Goal: Transaction & Acquisition: Purchase product/service

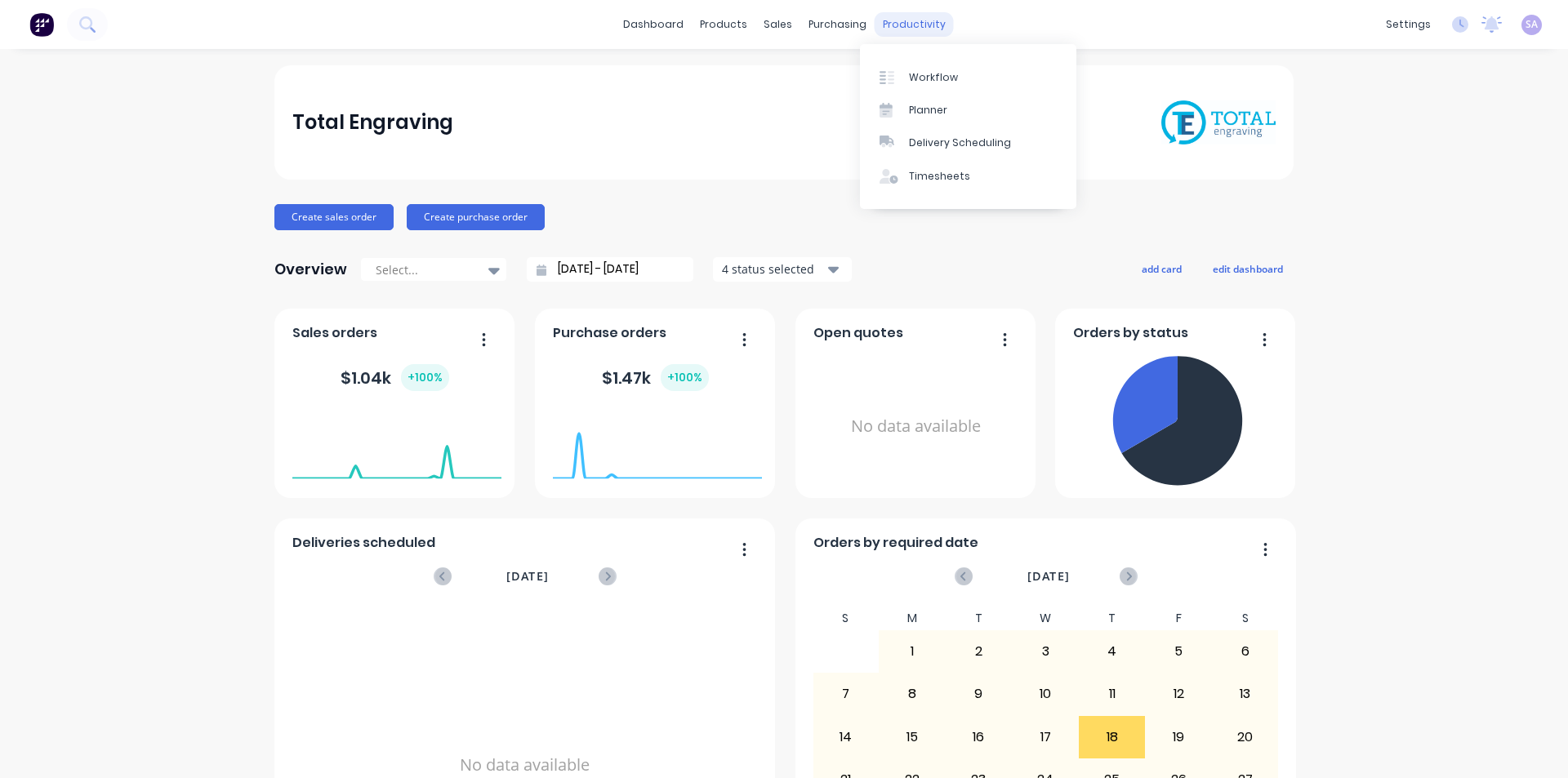
click at [885, 27] on div "productivity" at bounding box center [913, 25] width 79 height 25
click at [843, 20] on div "purchasing" at bounding box center [837, 25] width 74 height 25
click at [878, 34] on div "productivity" at bounding box center [913, 25] width 79 height 25
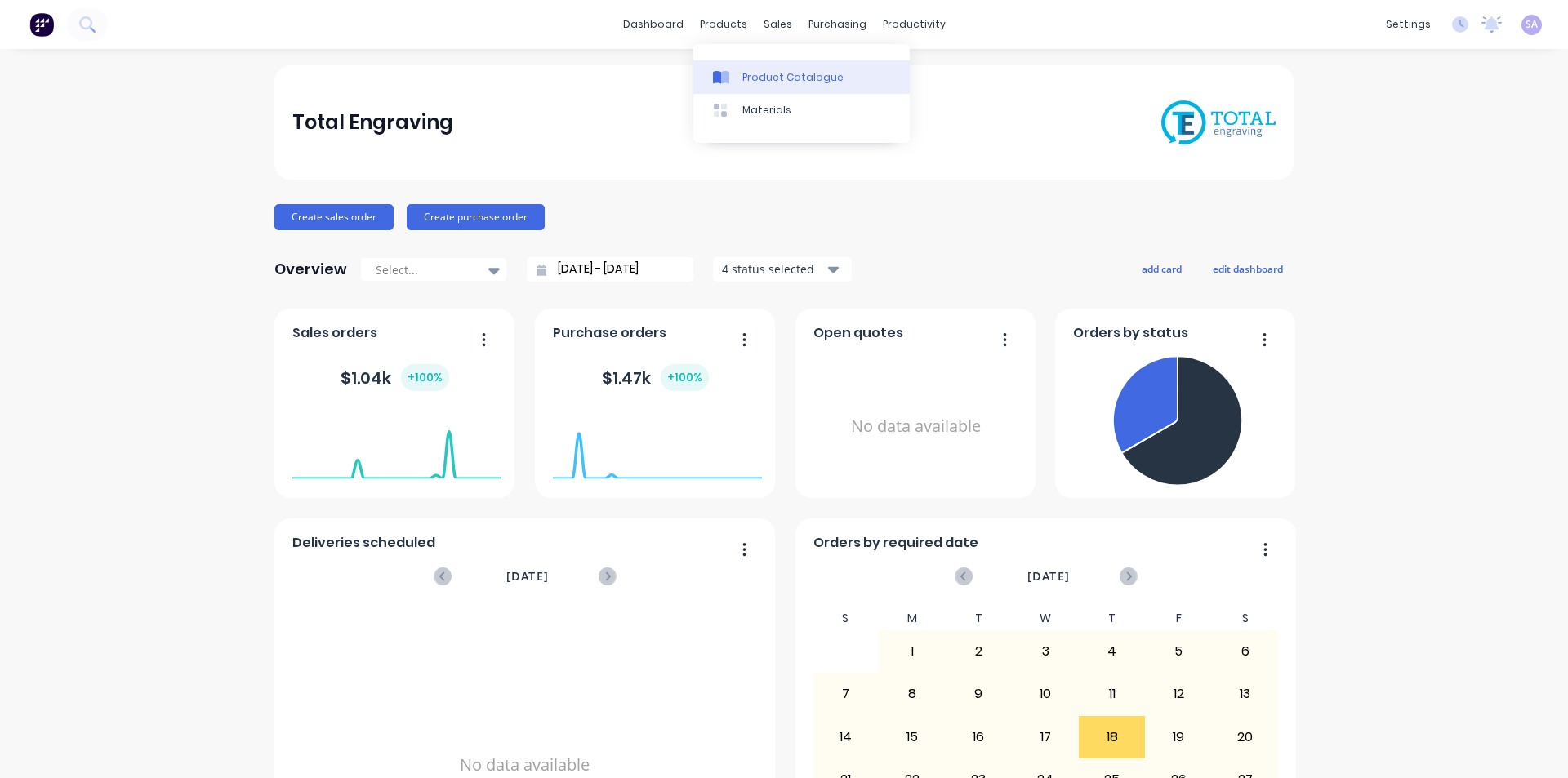
click at [774, 78] on div "Product Catalogue" at bounding box center [793, 77] width 101 height 15
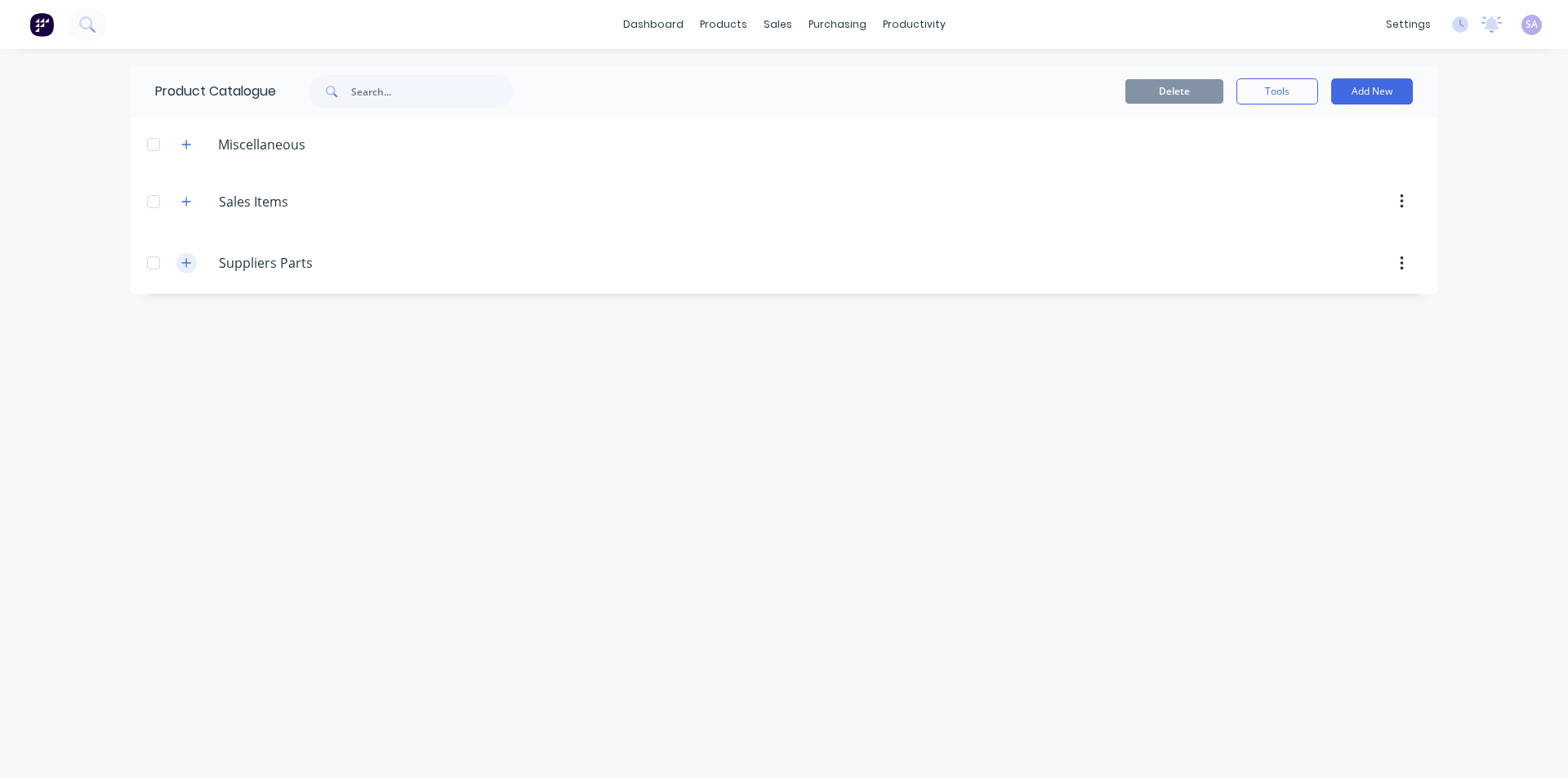
click at [182, 259] on icon "button" at bounding box center [186, 263] width 9 height 9
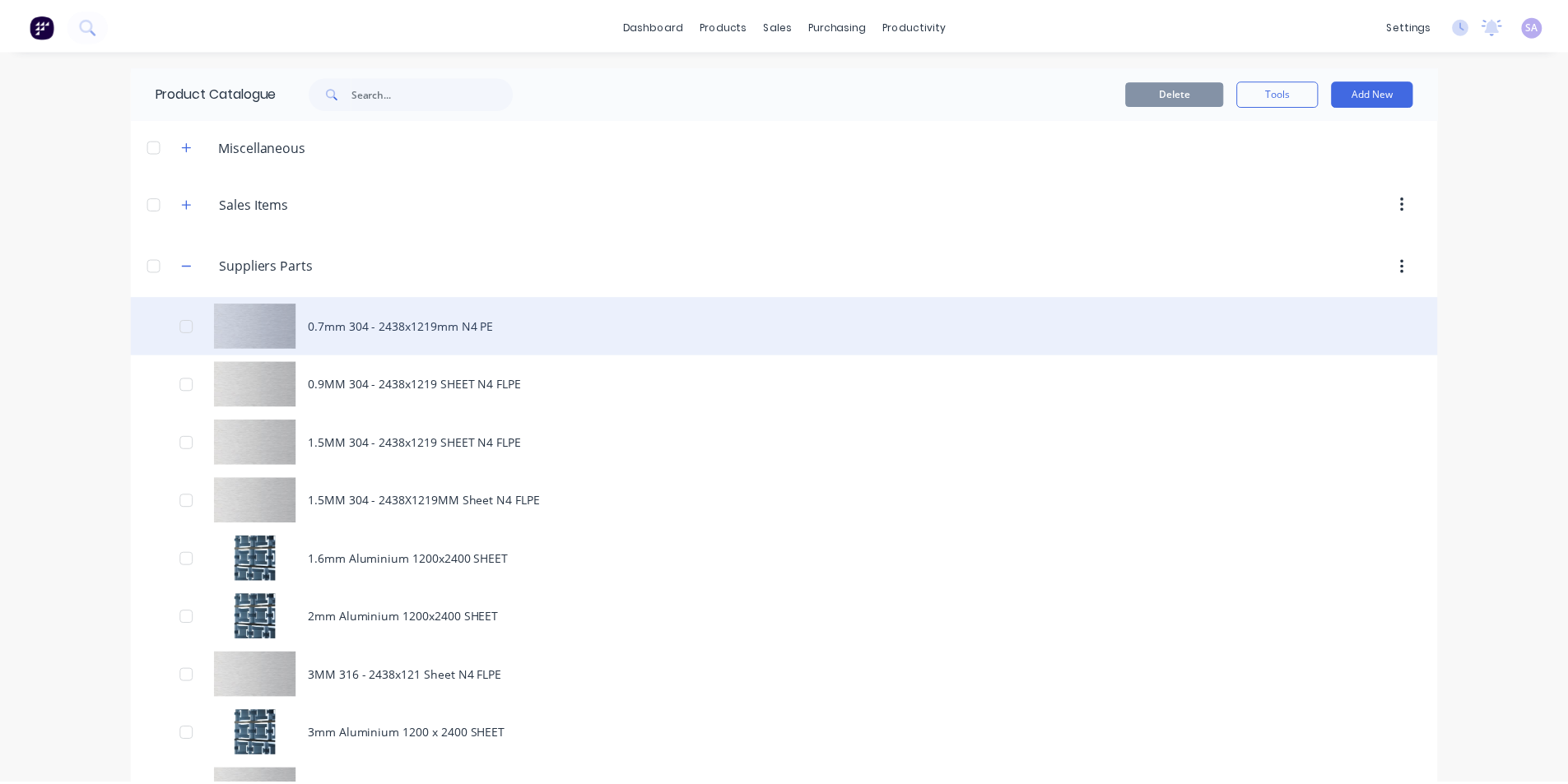
scroll to position [82, 0]
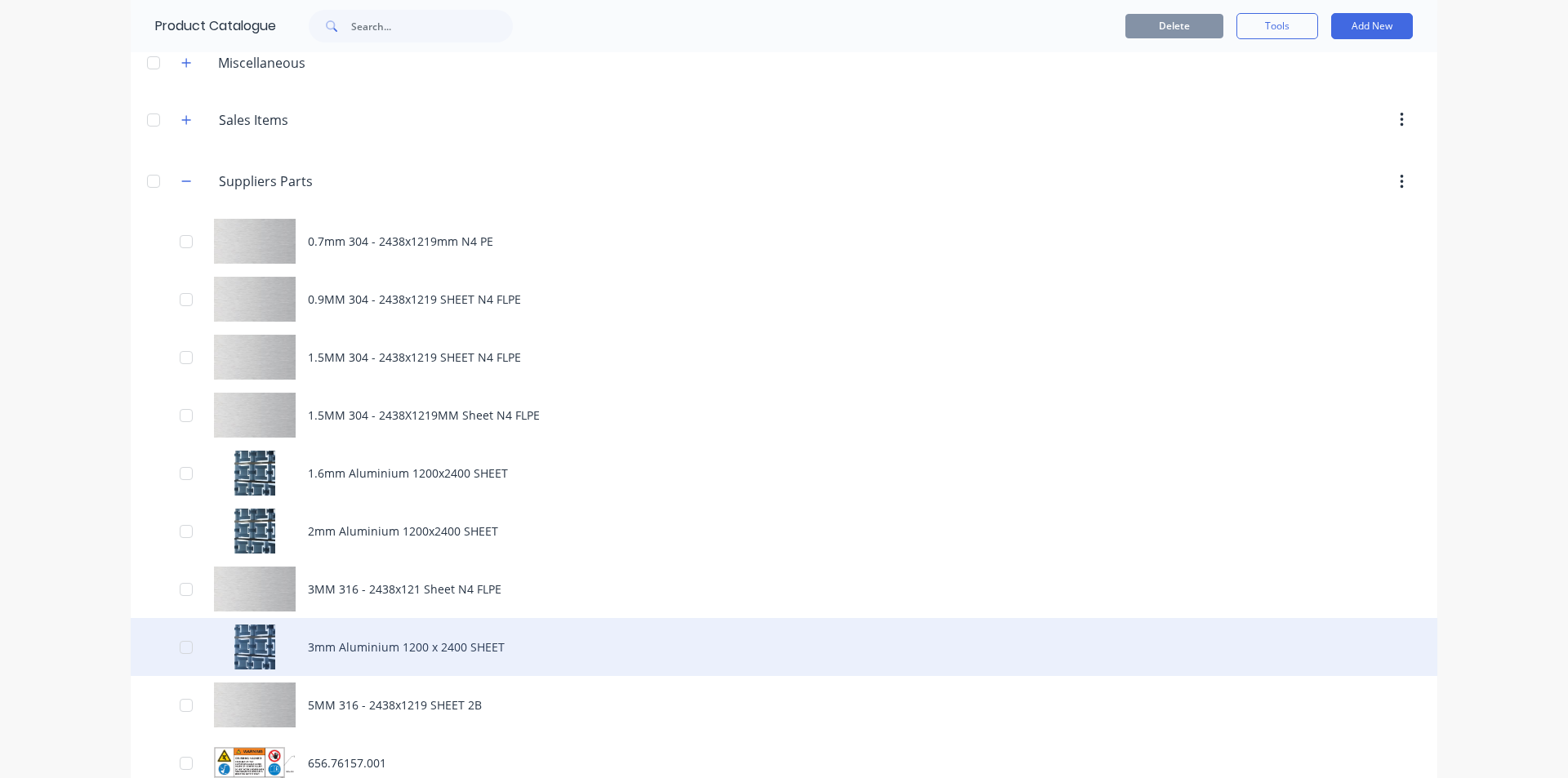
click at [428, 618] on div "3mm Aluminium 1200 x 2400 SHEET" at bounding box center [783, 647] width 1306 height 58
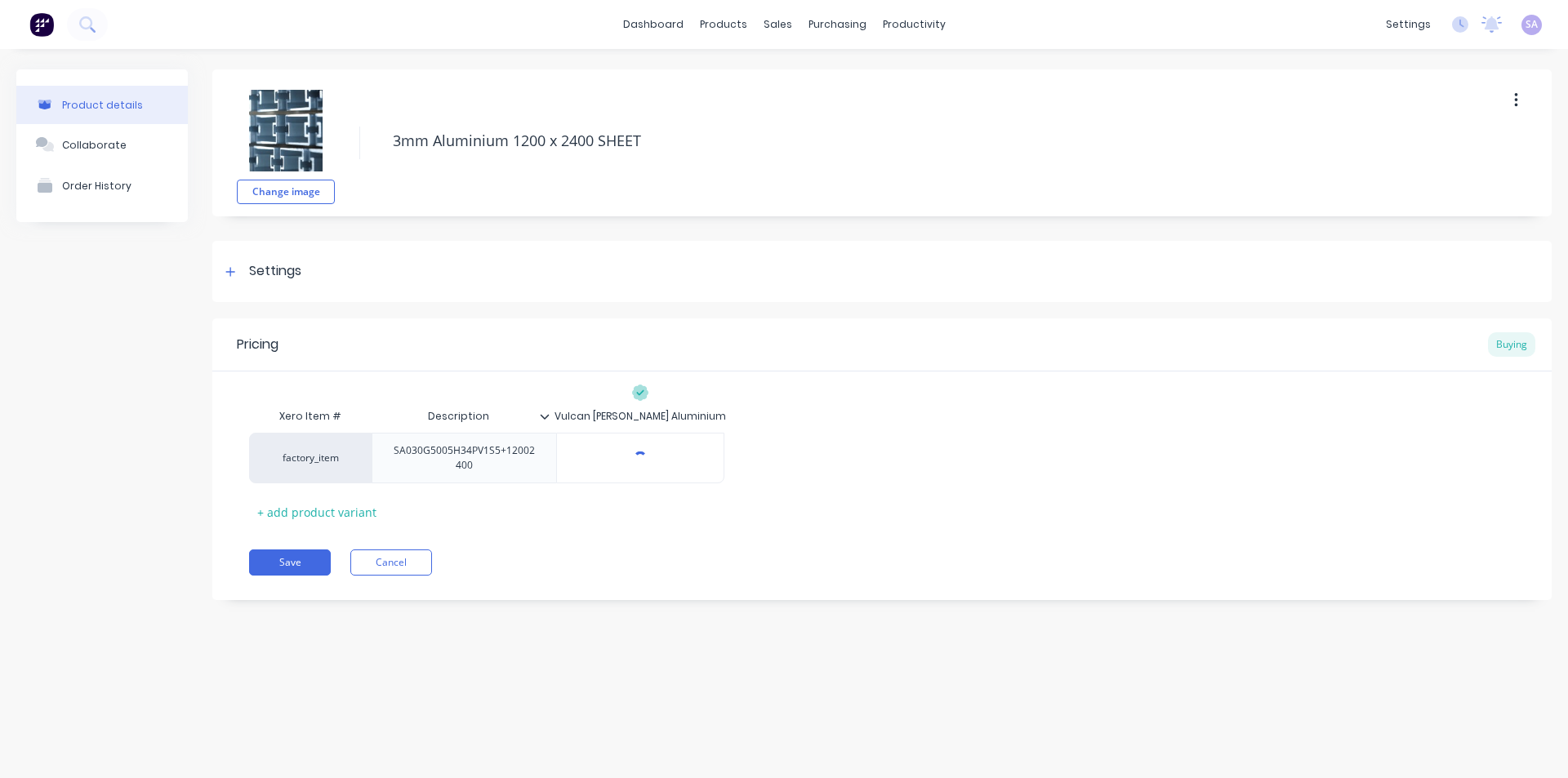
type textarea "x"
click at [737, 22] on div "products" at bounding box center [724, 25] width 64 height 25
click at [803, 60] on link "Sales Orders" at bounding box center [865, 76] width 216 height 33
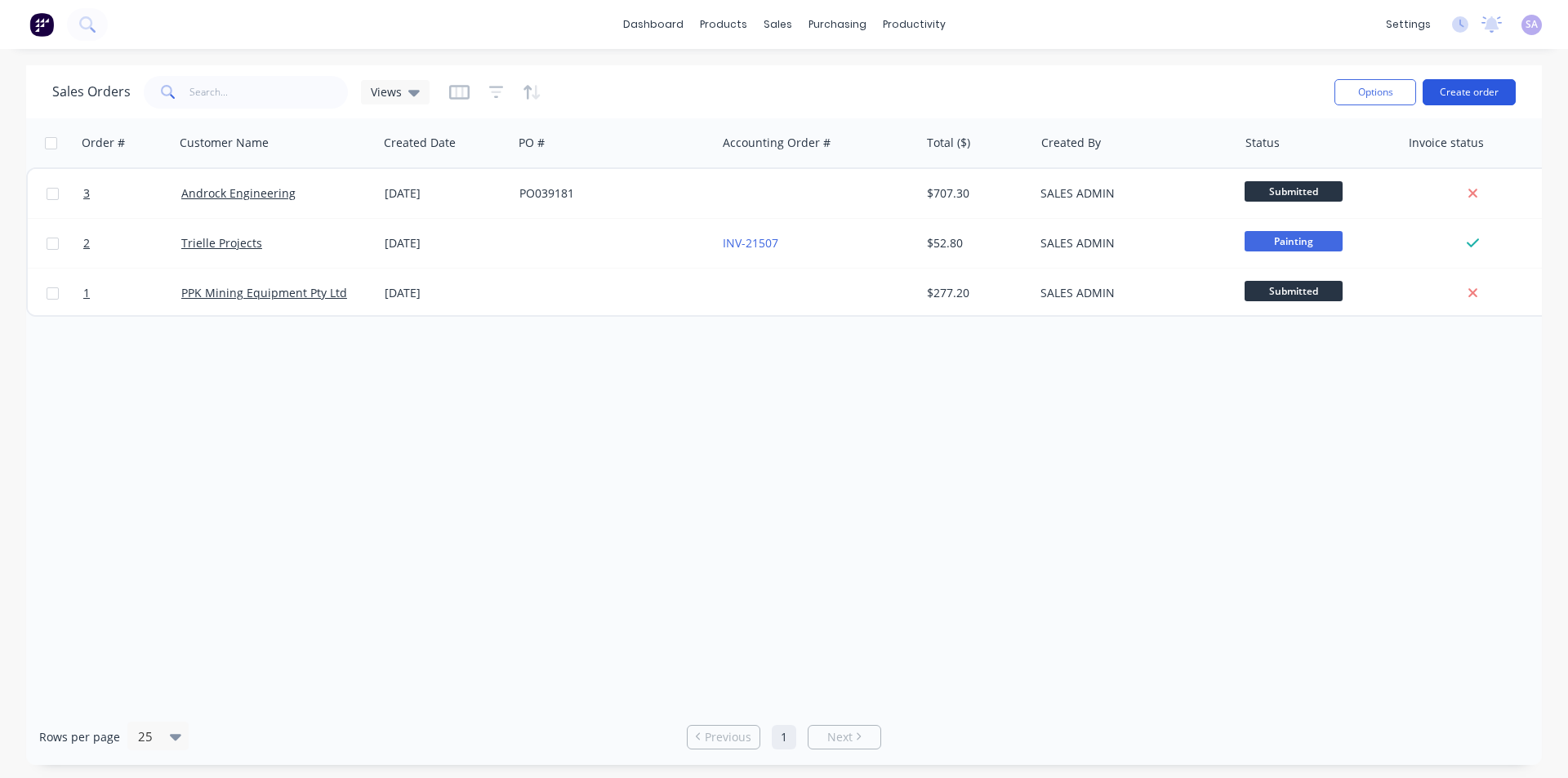
click at [1489, 94] on button "Create order" at bounding box center [1469, 91] width 93 height 26
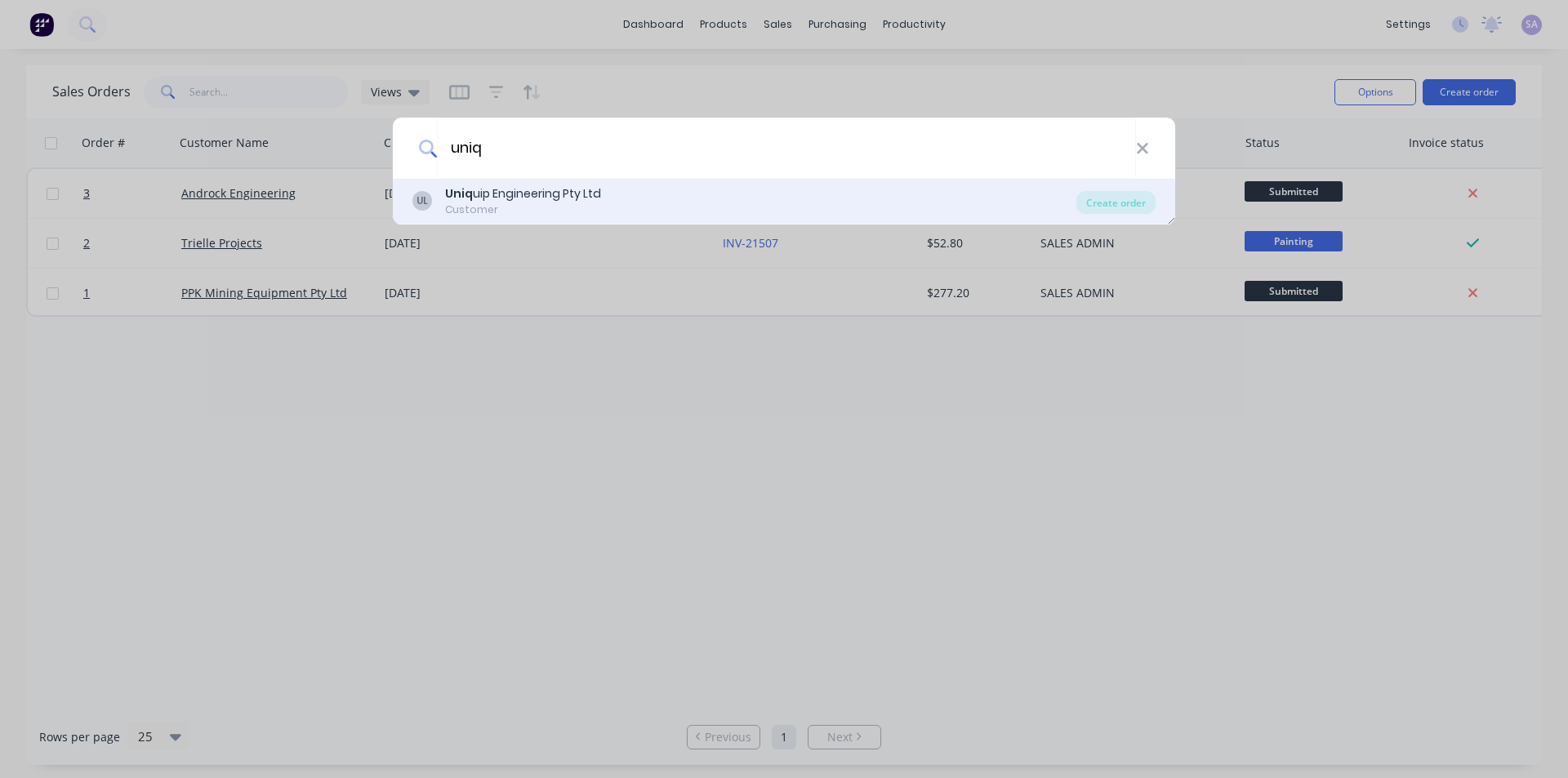
type input "uniq"
click at [520, 193] on div "Uniq uip Engineering Pty Ltd" at bounding box center [523, 193] width 156 height 17
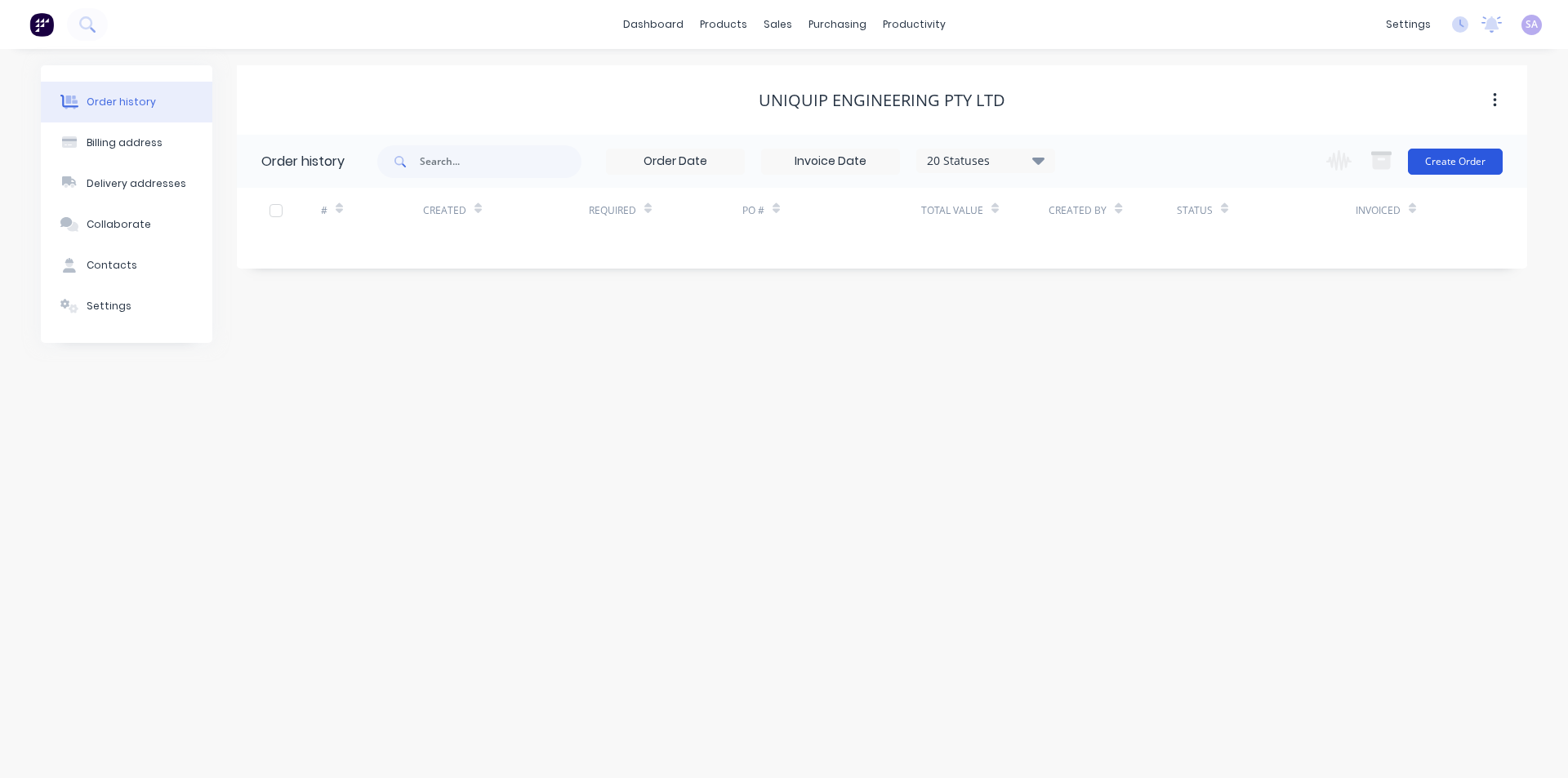
click at [1456, 155] on button "Create Order" at bounding box center [1454, 161] width 95 height 26
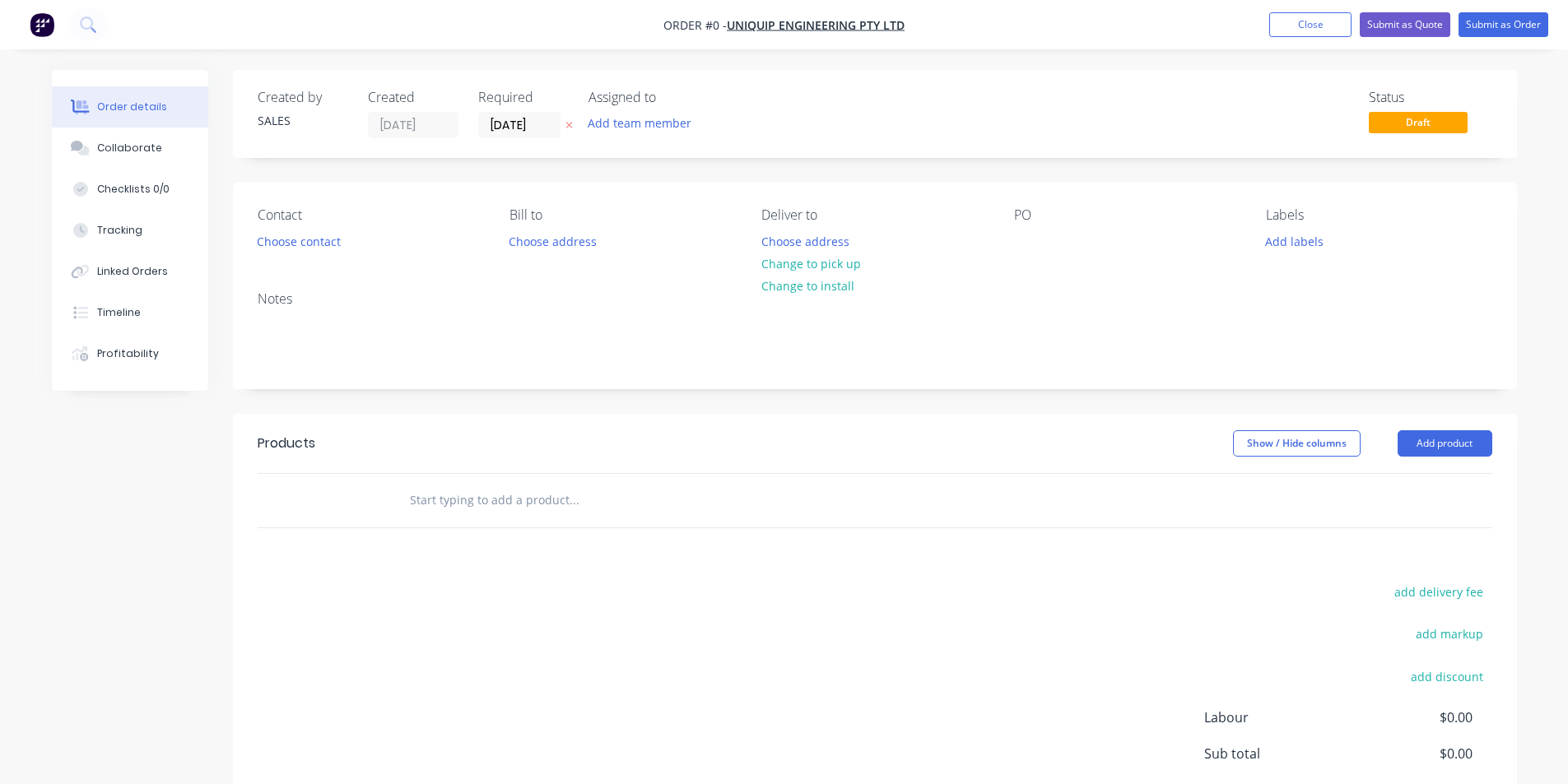
click at [1125, 291] on div "Notes" at bounding box center [874, 299] width 1235 height 15
click at [529, 122] on input "[DATE]" at bounding box center [519, 125] width 80 height 25
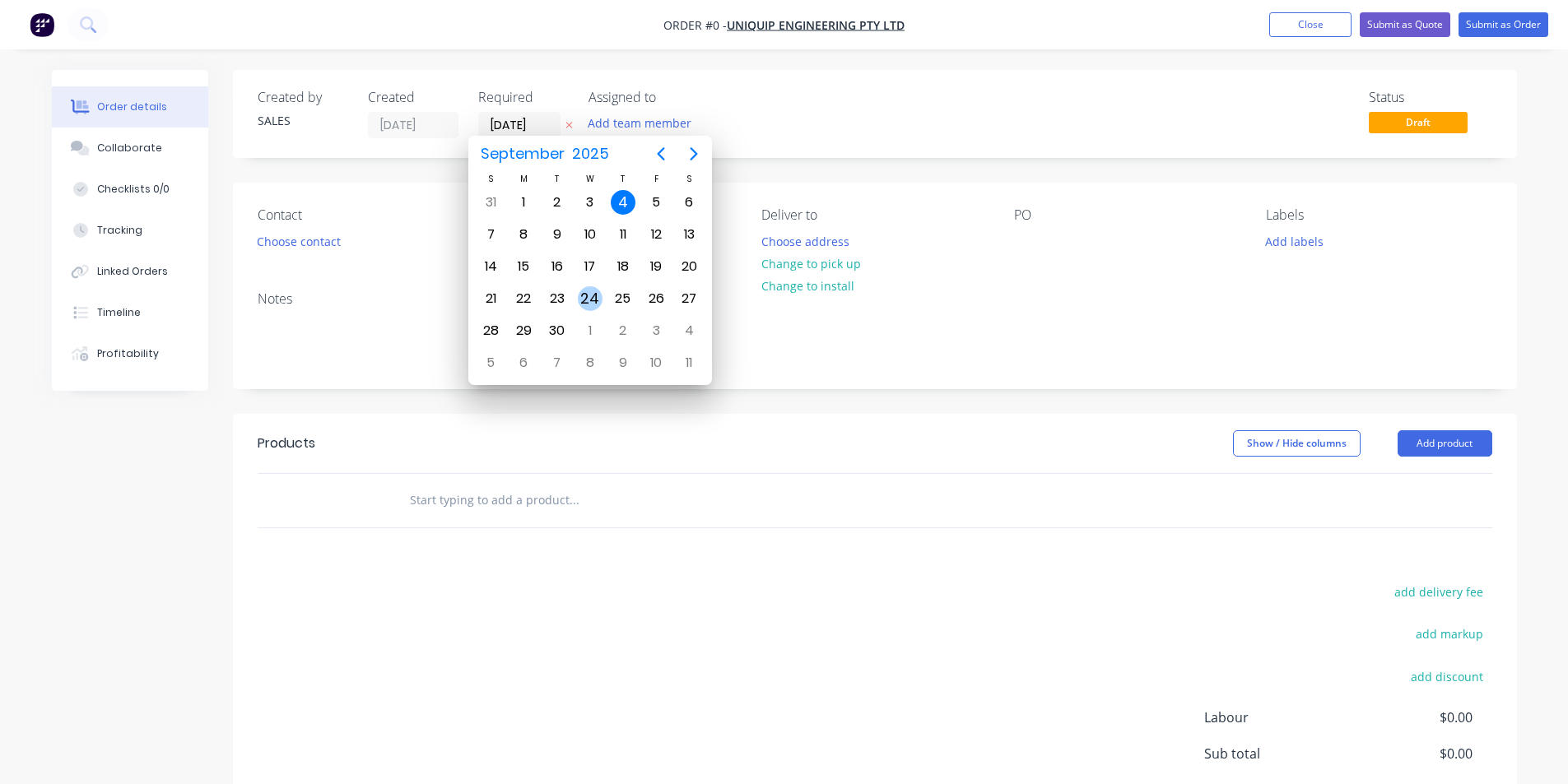
click at [601, 299] on div "24" at bounding box center [590, 299] width 25 height 25
type input "[DATE]"
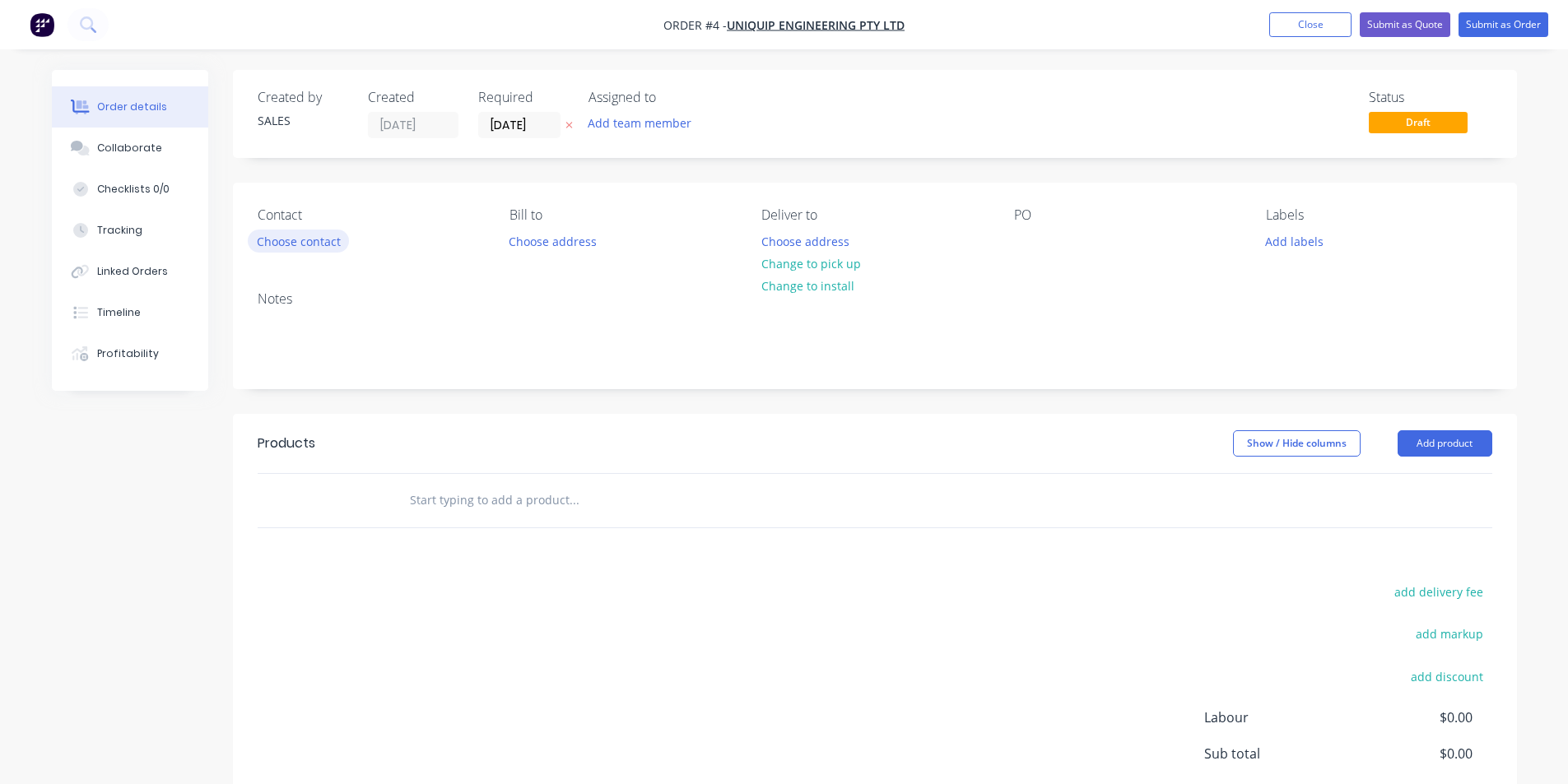
click at [264, 230] on button "Choose contact" at bounding box center [298, 240] width 101 height 22
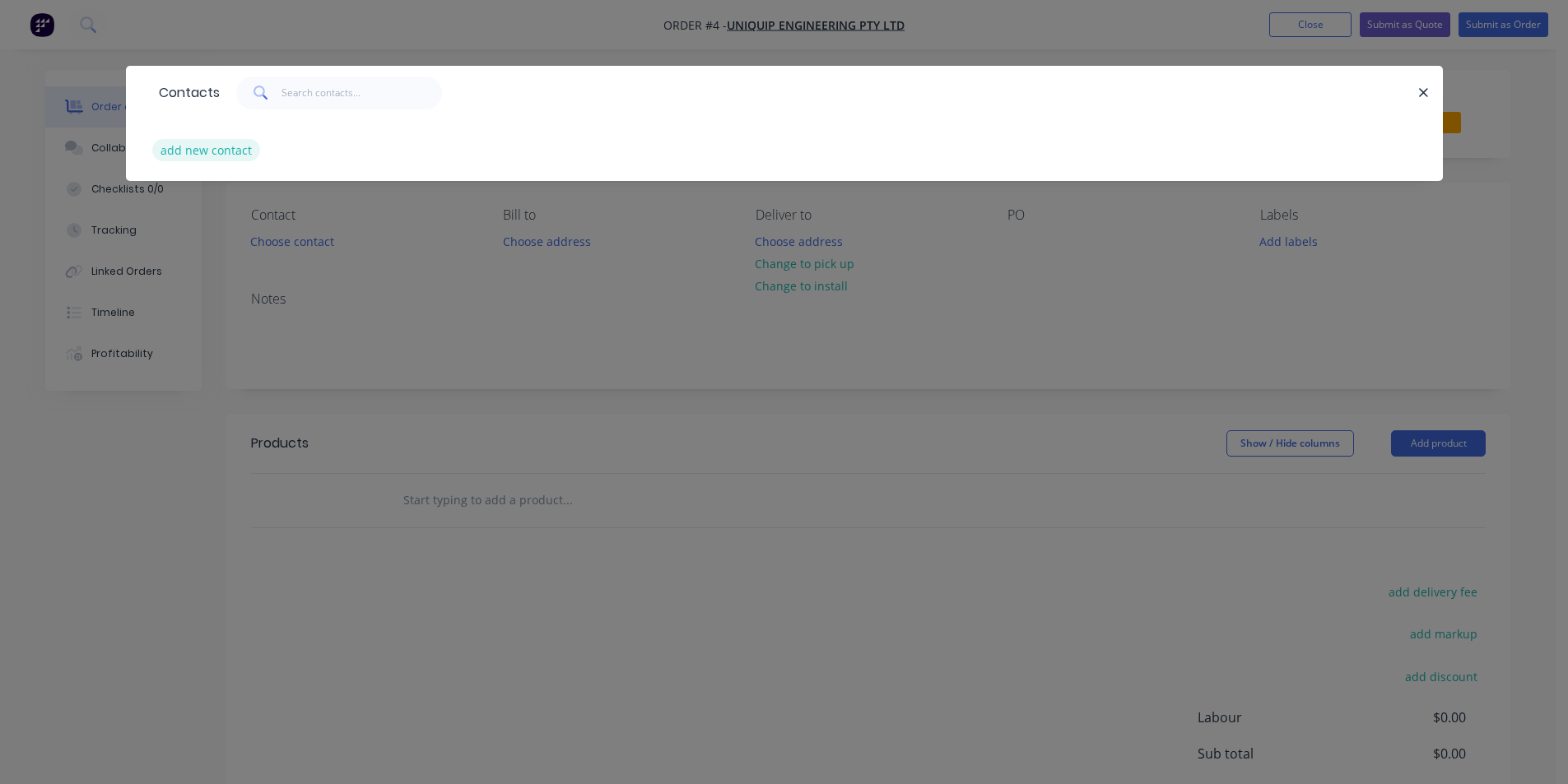
click at [188, 141] on button "add new contact" at bounding box center [207, 150] width 109 height 22
select select "AU"
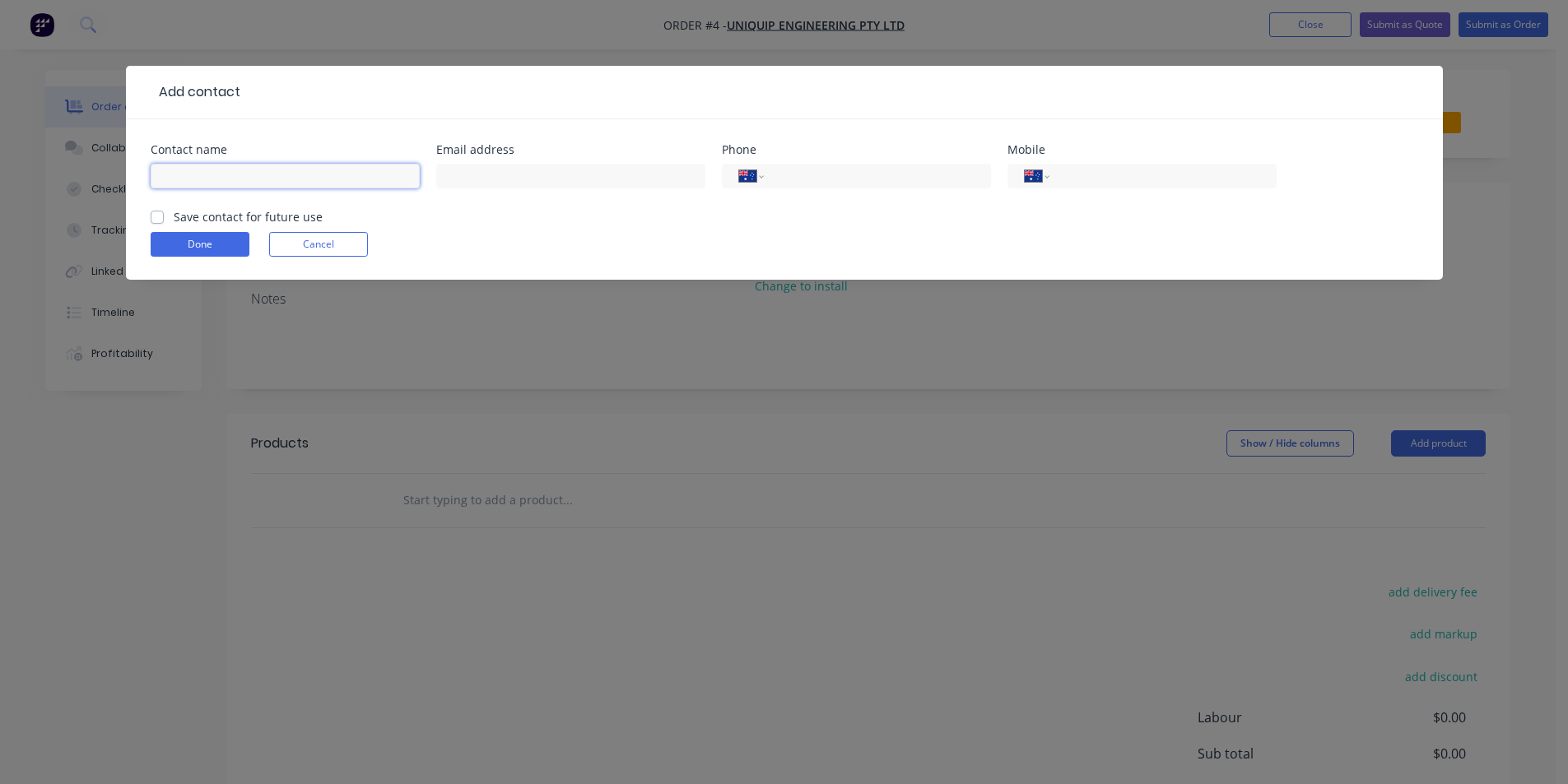
click at [241, 165] on input "text" at bounding box center [284, 176] width 269 height 25
click at [288, 164] on input "[PERSON_NAME]" at bounding box center [284, 176] width 269 height 25
type input "[PERSON_NAME]"
click at [814, 167] on input "tel" at bounding box center [873, 176] width 198 height 19
click at [807, 167] on input "tel" at bounding box center [873, 176] width 198 height 19
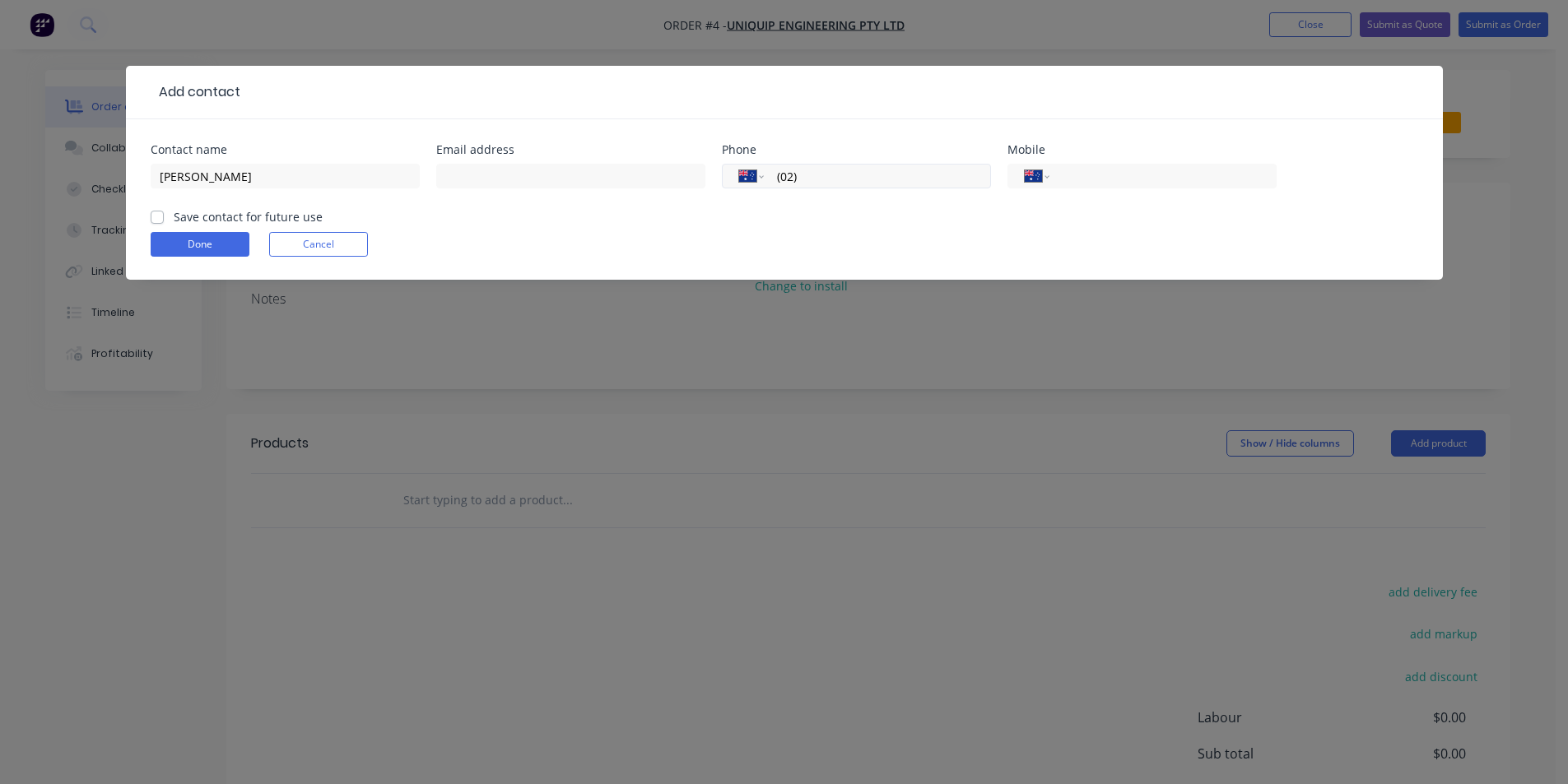
type input "0"
type input "94174333"
click at [513, 164] on input "text" at bounding box center [570, 176] width 269 height 25
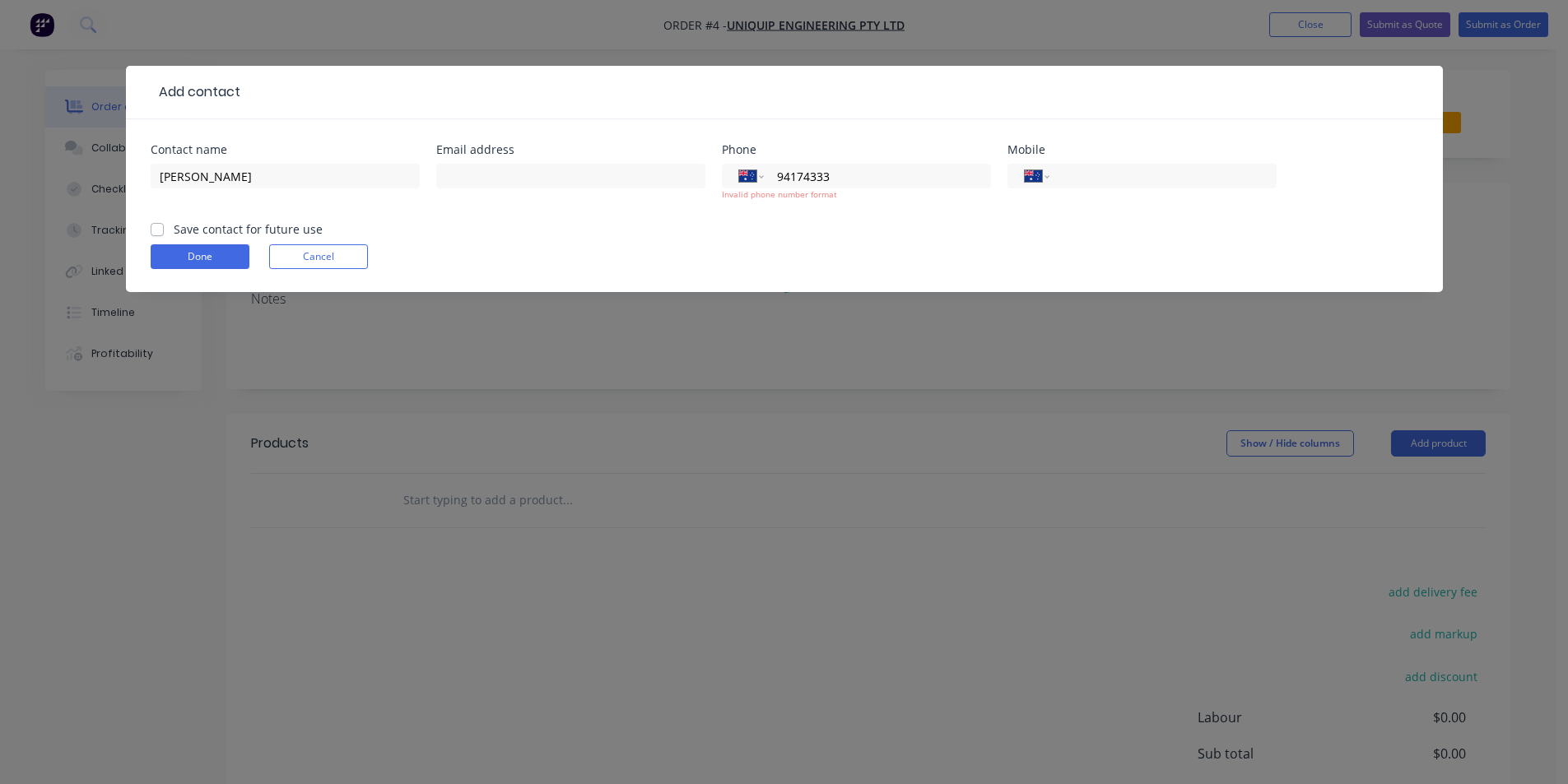
click at [596, 171] on div at bounding box center [570, 184] width 269 height 48
click at [596, 168] on input "text" at bounding box center [570, 176] width 269 height 25
type input "[PERSON_NAME][EMAIL_ADDRESS][DOMAIN_NAME]"
click at [765, 164] on div "International [GEOGRAPHIC_DATA] [GEOGRAPHIC_DATA] [GEOGRAPHIC_DATA] [GEOGRAPHIC…" at bounding box center [856, 176] width 269 height 25
click at [771, 164] on div "International [GEOGRAPHIC_DATA] [GEOGRAPHIC_DATA] [GEOGRAPHIC_DATA] [GEOGRAPHIC…" at bounding box center [856, 176] width 269 height 25
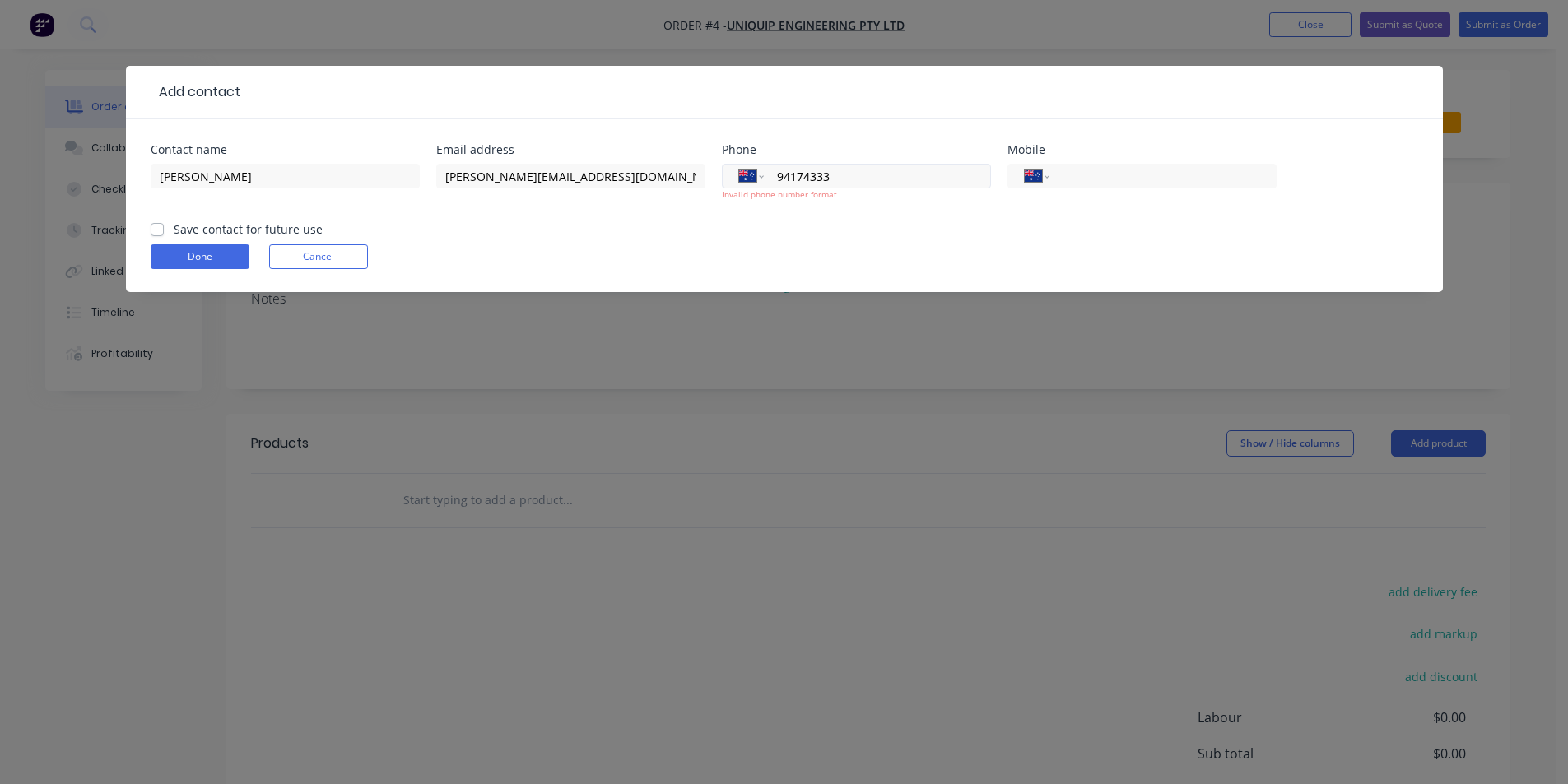
click at [775, 167] on input "94174333" at bounding box center [873, 176] width 198 height 19
type input "[PHONE_NUMBER]"
click at [867, 244] on div "Done Cancel" at bounding box center [784, 257] width 1268 height 25
click at [709, 244] on div "Done Cancel" at bounding box center [784, 257] width 1268 height 25
click at [150, 221] on div "Save contact for future use" at bounding box center [236, 229] width 172 height 17
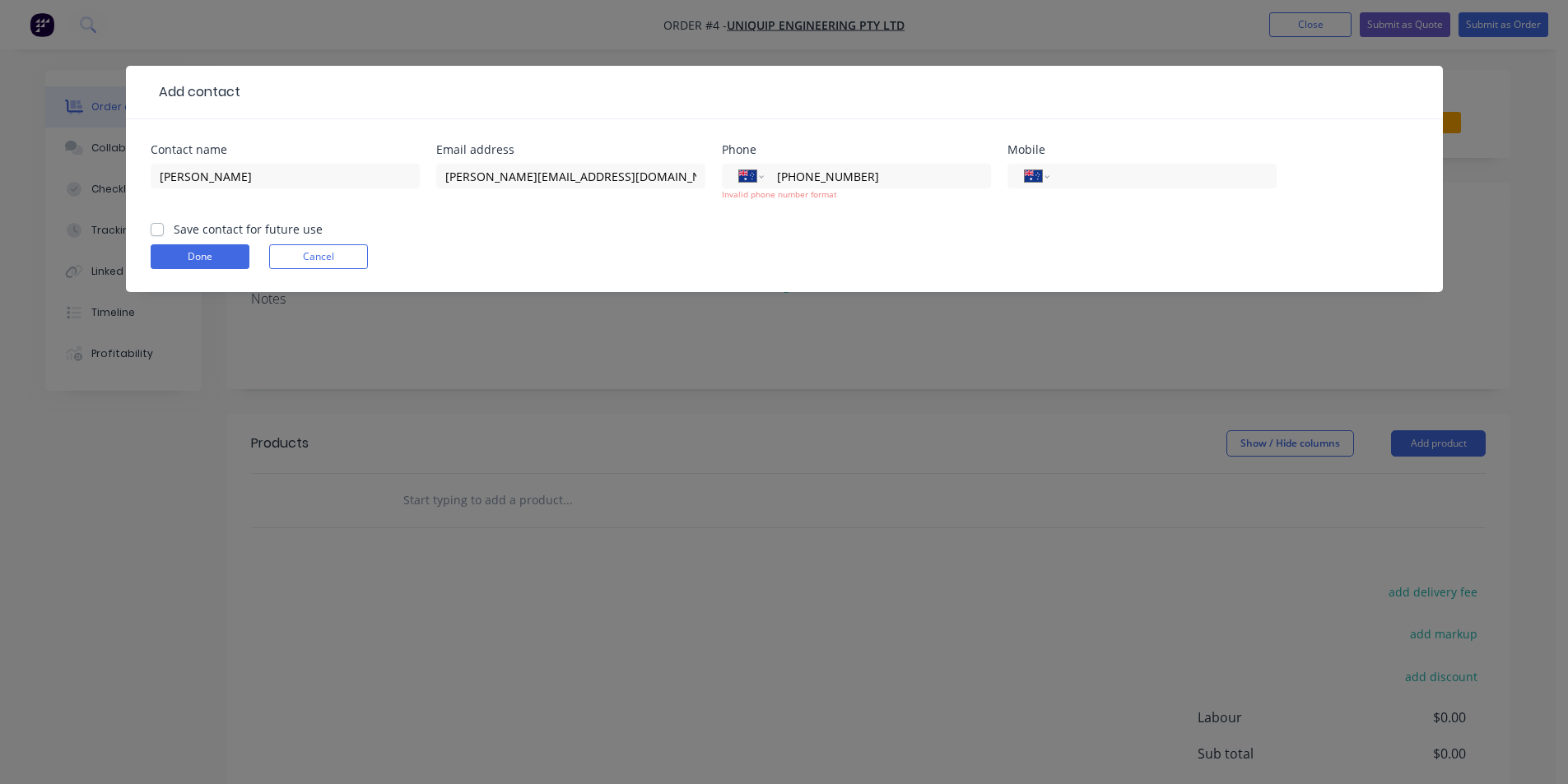
click at [164, 221] on div "Save contact for future use" at bounding box center [236, 229] width 172 height 17
click at [173, 221] on label "Save contact for future use" at bounding box center [248, 229] width 149 height 17
click at [156, 221] on input "Save contact for future use" at bounding box center [156, 228] width 13 height 15
checkbox input "true"
drag, startPoint x: 858, startPoint y: 148, endPoint x: 853, endPoint y: 161, distance: 13.9
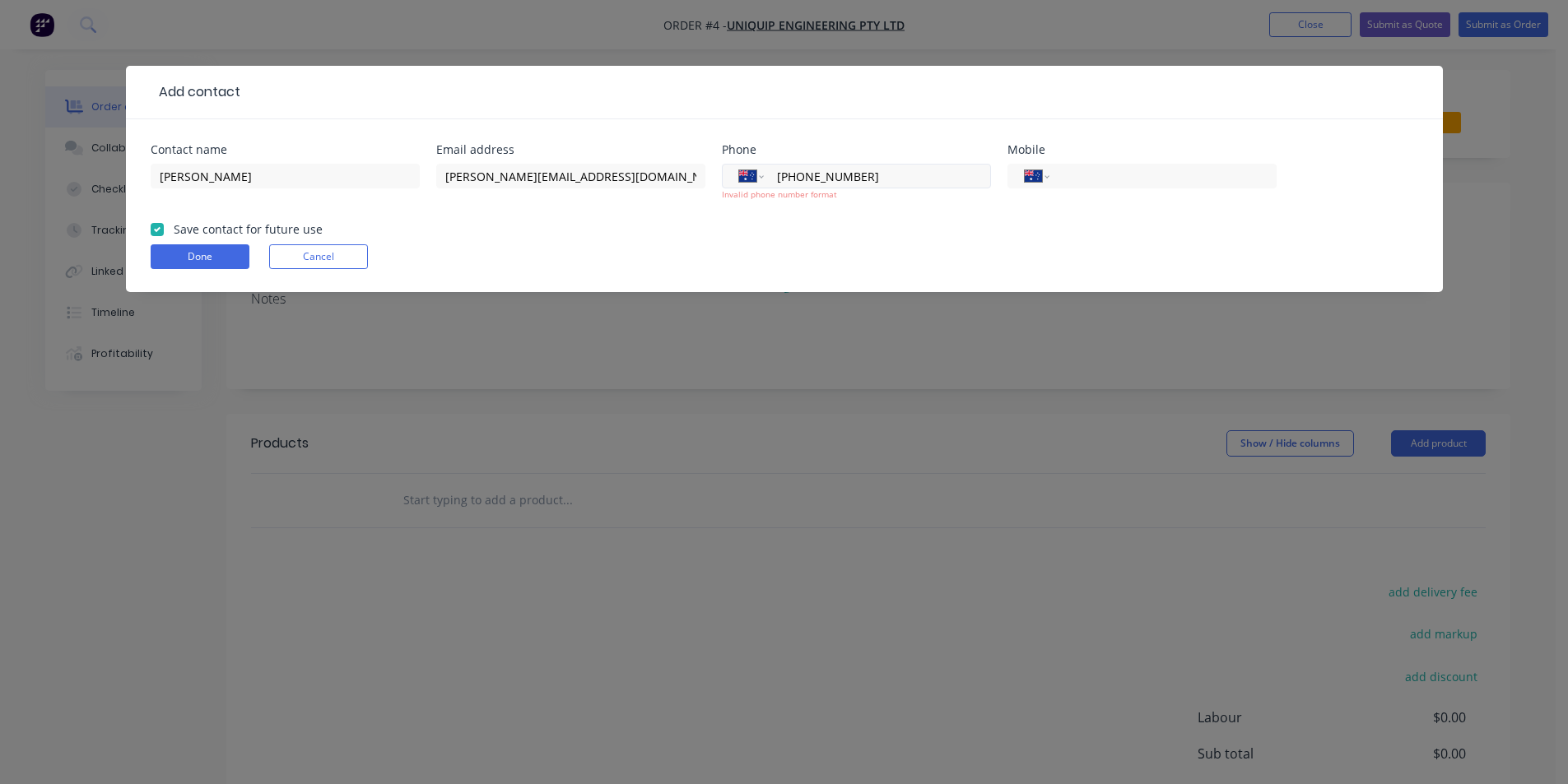
click at [858, 167] on input "[PHONE_NUMBER]" at bounding box center [873, 176] width 198 height 19
click at [795, 167] on input "[PHONE_NUMBER]" at bounding box center [873, 176] width 198 height 19
click at [804, 167] on input "[PHONE_NUMBER]" at bounding box center [873, 176] width 198 height 19
click at [797, 167] on input "[PHONE_NUMBER]" at bounding box center [873, 176] width 198 height 19
click at [855, 244] on div "Done Cancel" at bounding box center [784, 257] width 1268 height 25
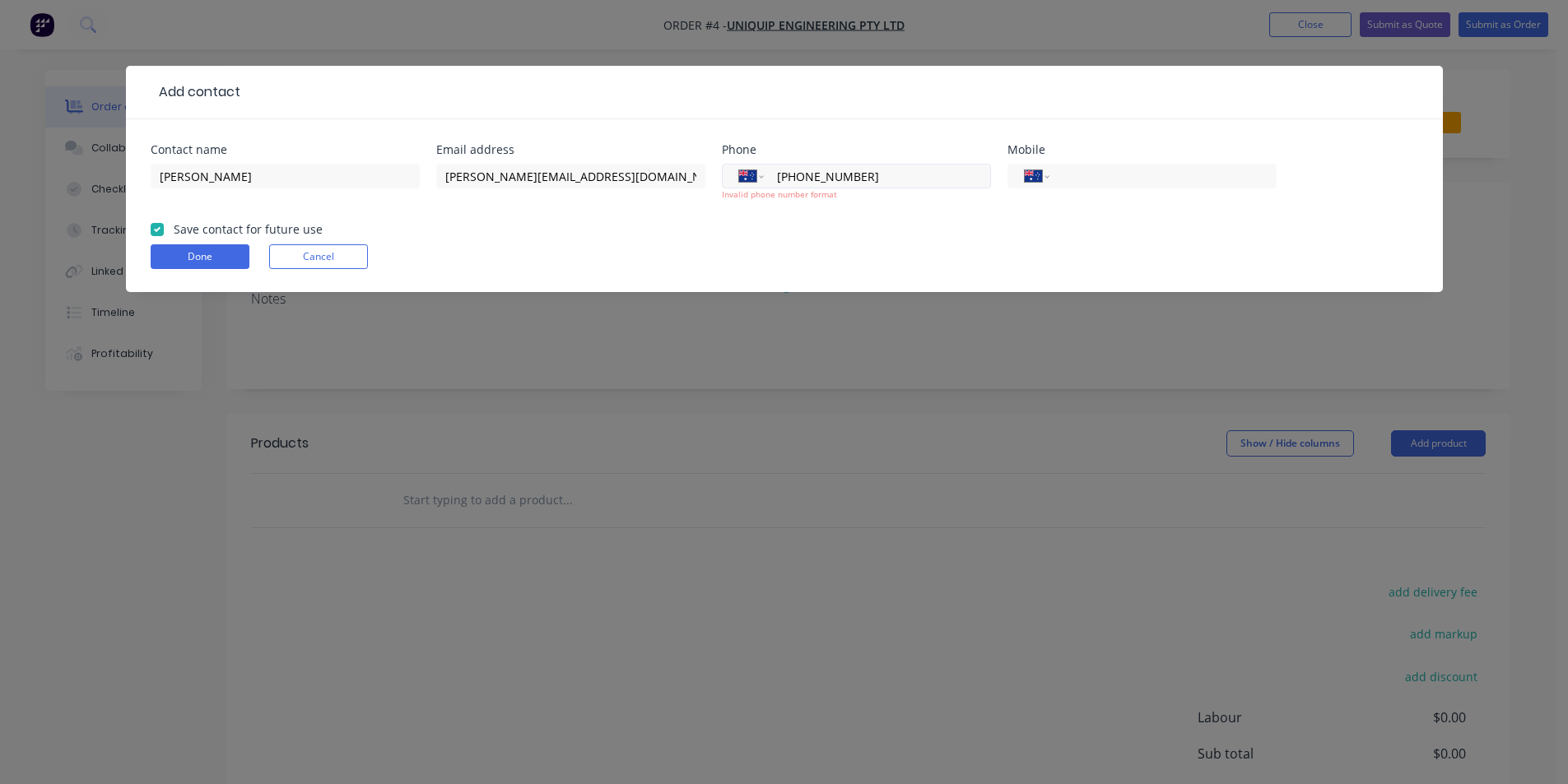
click at [883, 167] on input "[PHONE_NUMBER]" at bounding box center [873, 176] width 198 height 19
click at [534, 244] on div "Done Cancel" at bounding box center [784, 257] width 1268 height 25
click at [189, 244] on button "Done" at bounding box center [199, 257] width 98 height 25
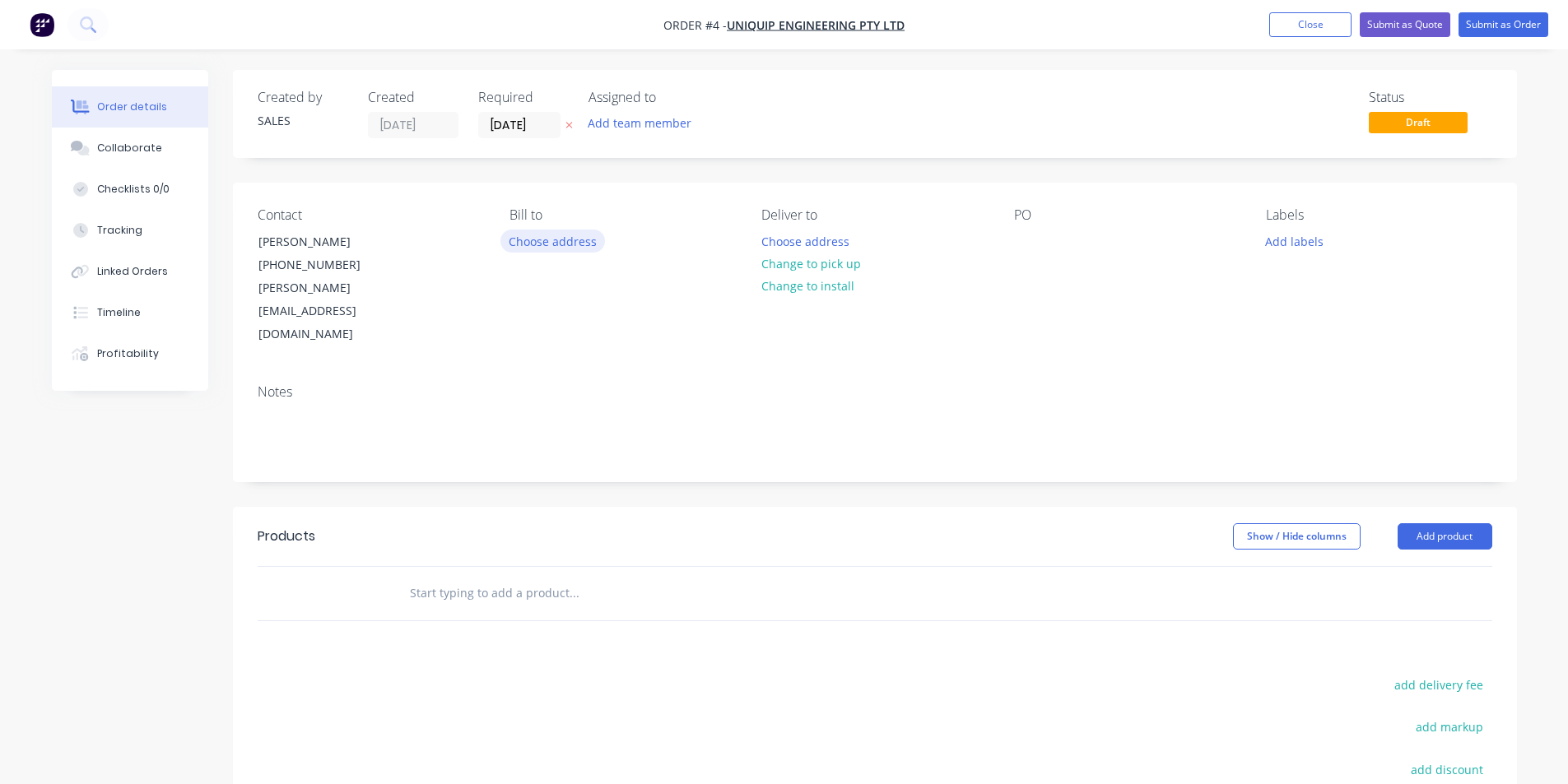
click at [554, 230] on button "Choose address" at bounding box center [553, 240] width 105 height 22
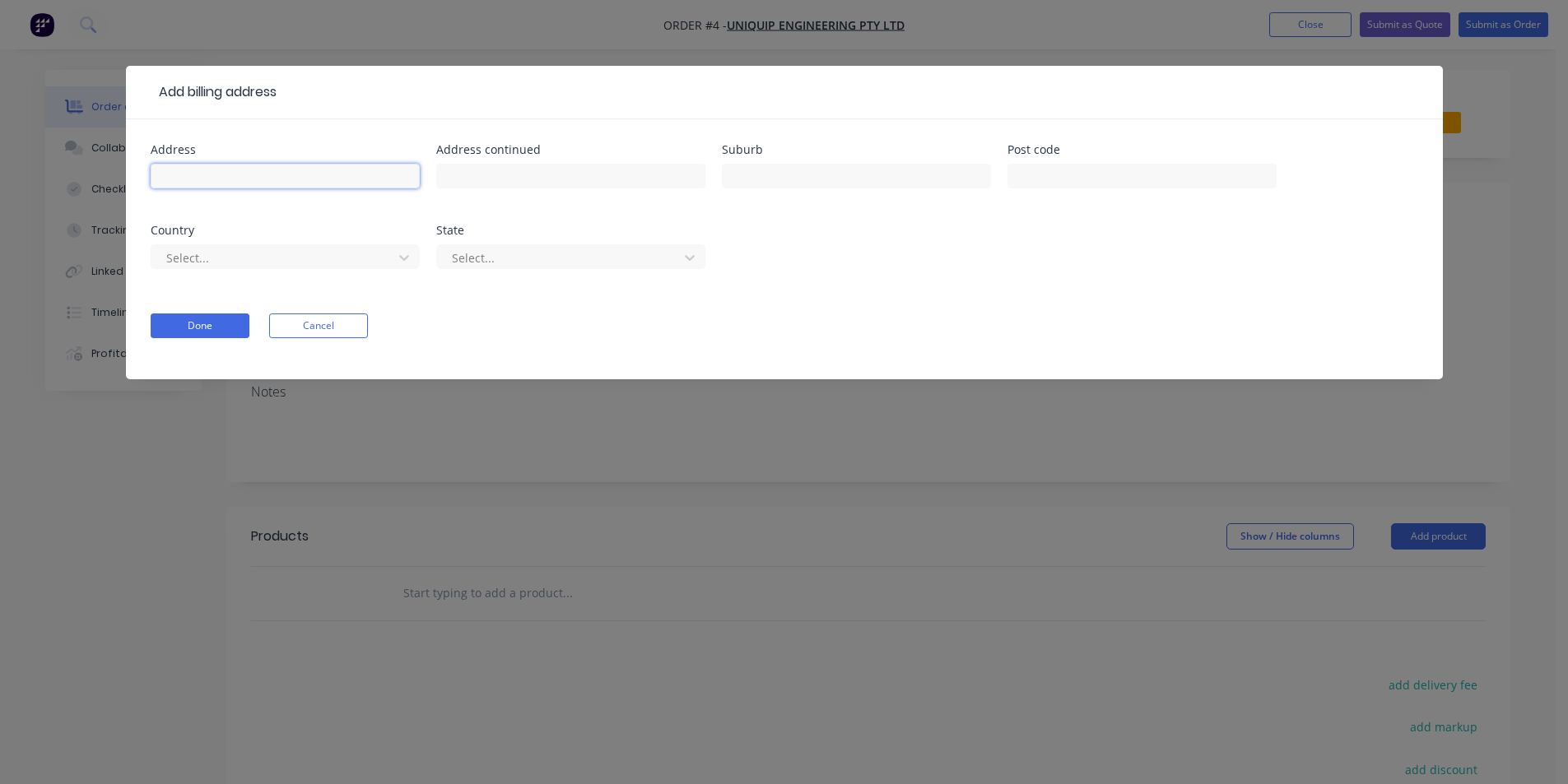
click at [263, 164] on input "text" at bounding box center [284, 176] width 269 height 25
click at [325, 164] on input "text" at bounding box center [284, 176] width 269 height 25
type input "[STREET_ADDRESS][PERSON_NAME]"
click at [513, 164] on input "text" at bounding box center [570, 176] width 269 height 25
click at [892, 164] on input "text" at bounding box center [856, 176] width 269 height 25
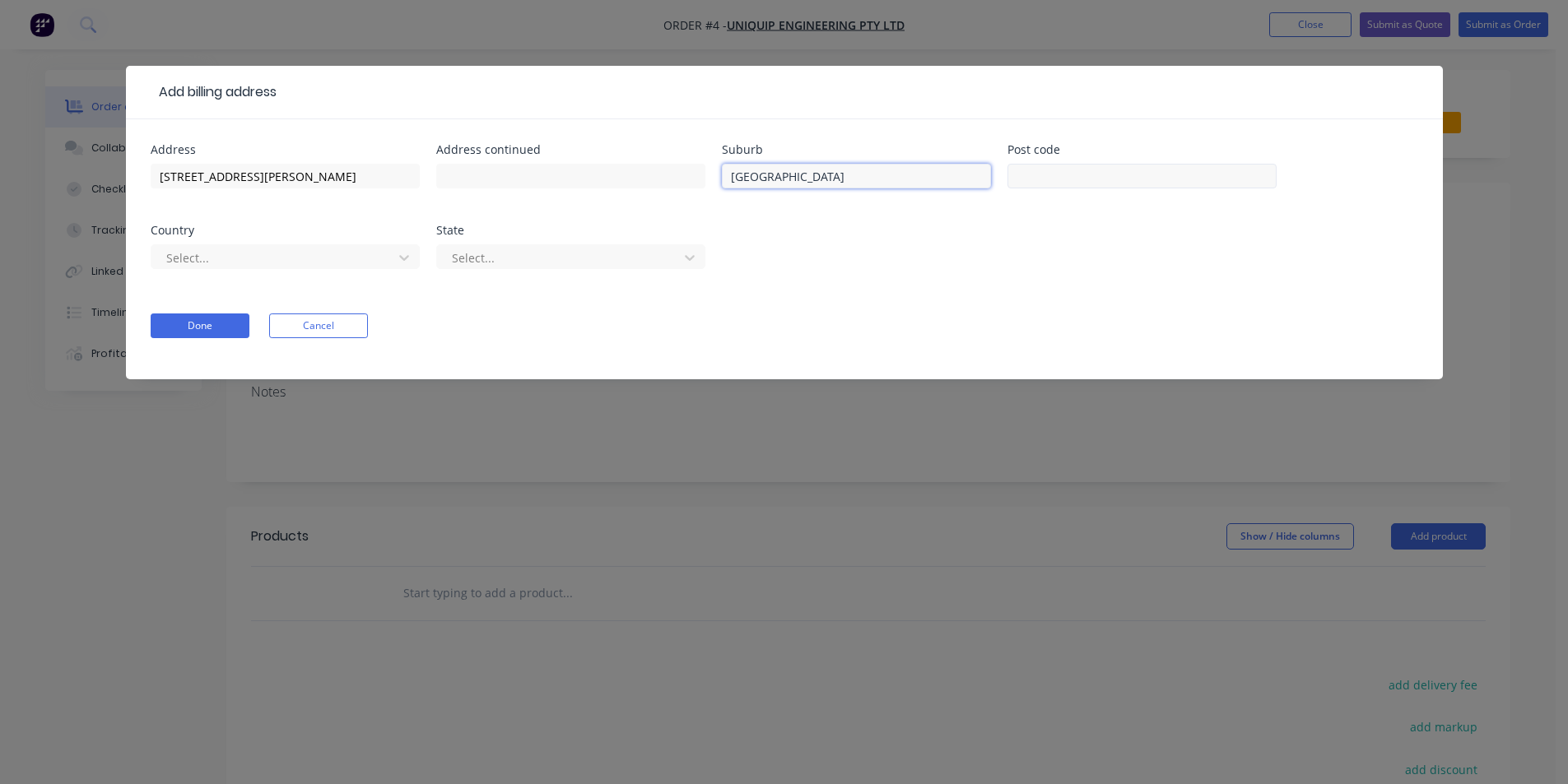
type input "[GEOGRAPHIC_DATA]"
click at [1053, 164] on input "text" at bounding box center [1142, 176] width 269 height 25
type input "2285"
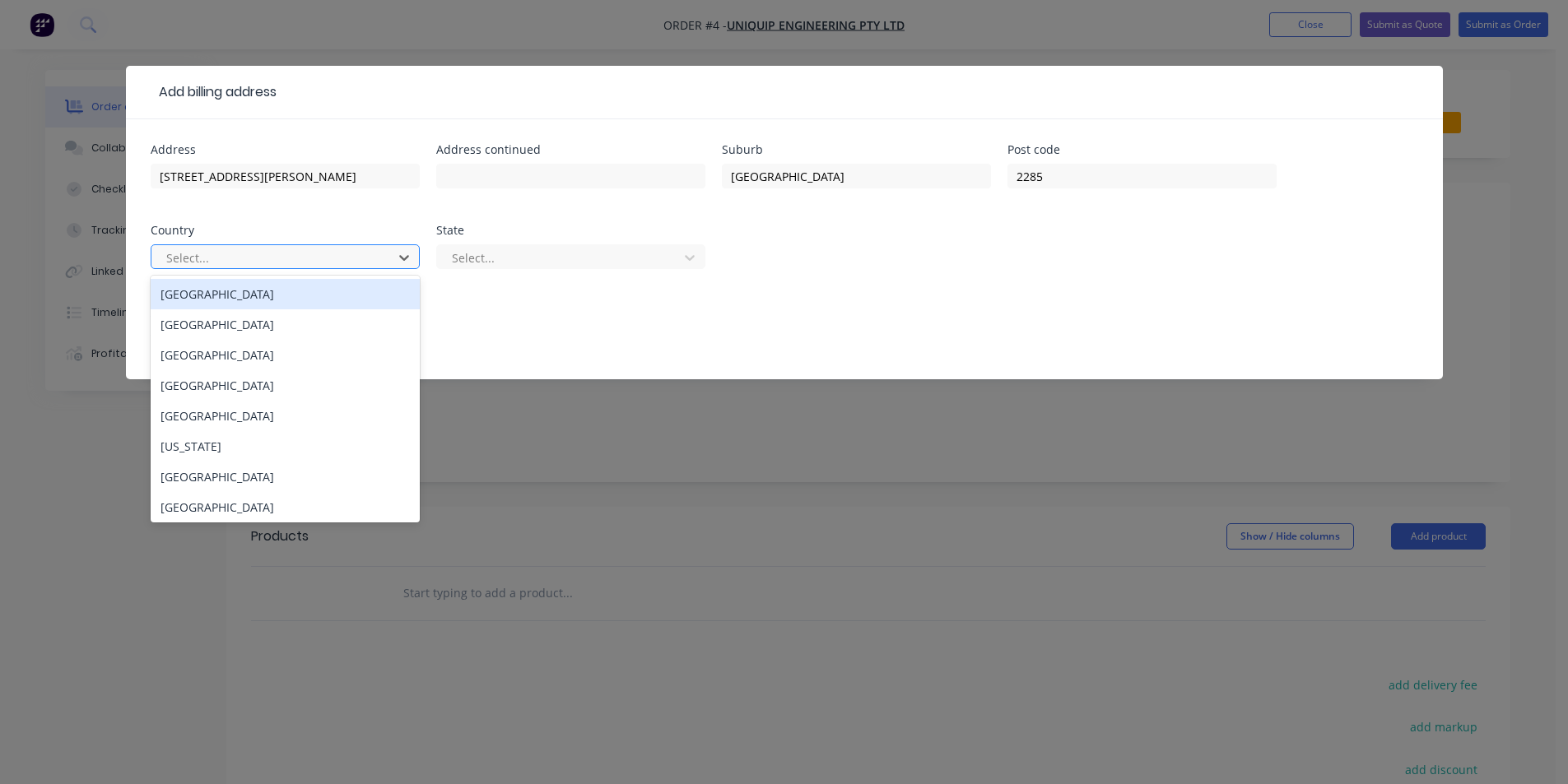
click at [349, 279] on div "[GEOGRAPHIC_DATA]" at bounding box center [284, 294] width 269 height 30
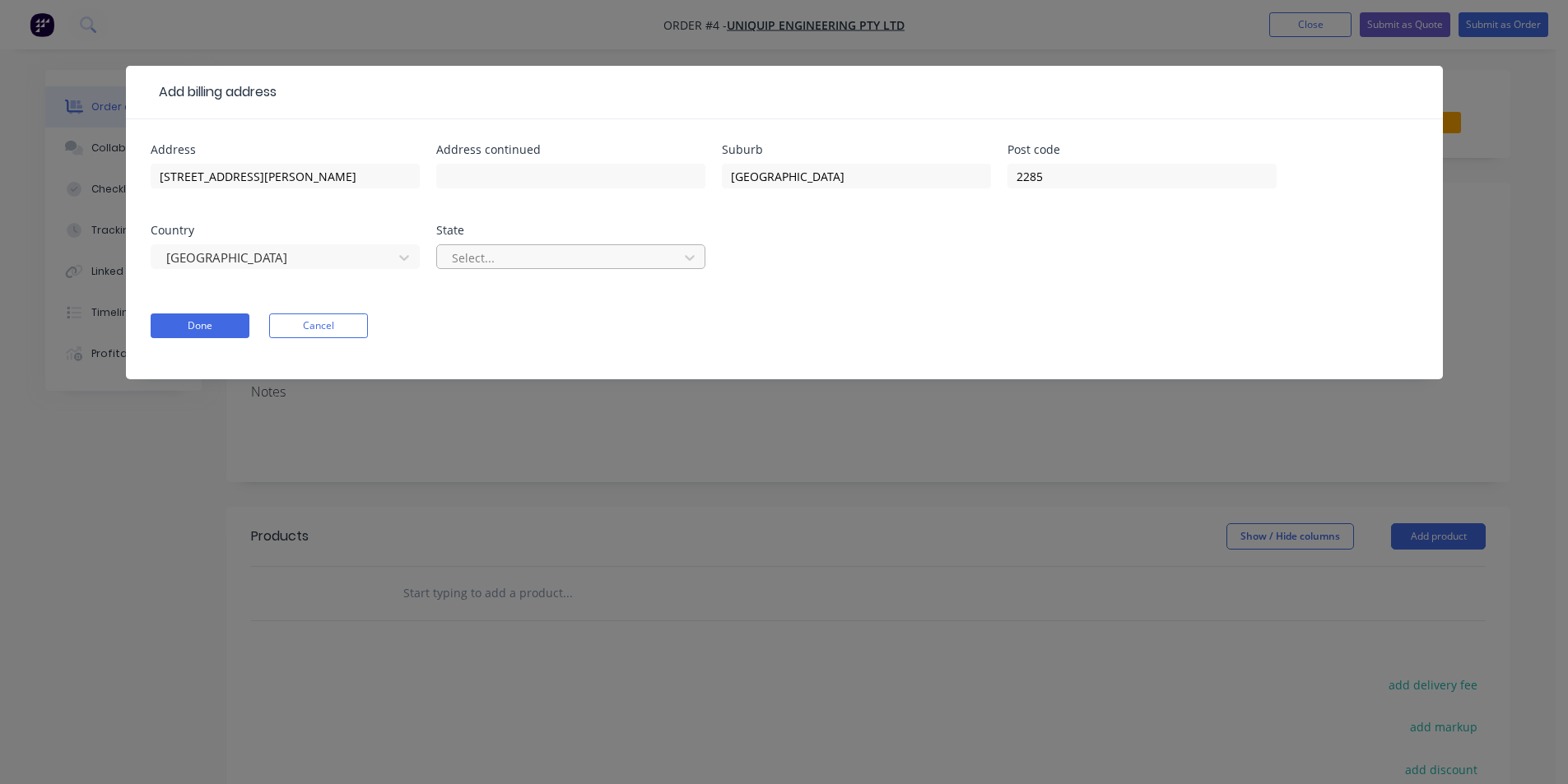
click at [468, 248] on div at bounding box center [561, 257] width 220 height 21
type input "[GEOGRAPHIC_DATA]"
click at [482, 279] on div "[GEOGRAPHIC_DATA]" at bounding box center [570, 294] width 269 height 30
click at [1062, 314] on div "Done Cancel" at bounding box center [784, 326] width 1268 height 25
click at [1058, 331] on form "Address [STREET_ADDRESS][PERSON_NAME] State [GEOGRAPHIC_DATA] Done Cancel" at bounding box center [784, 261] width 1268 height 235
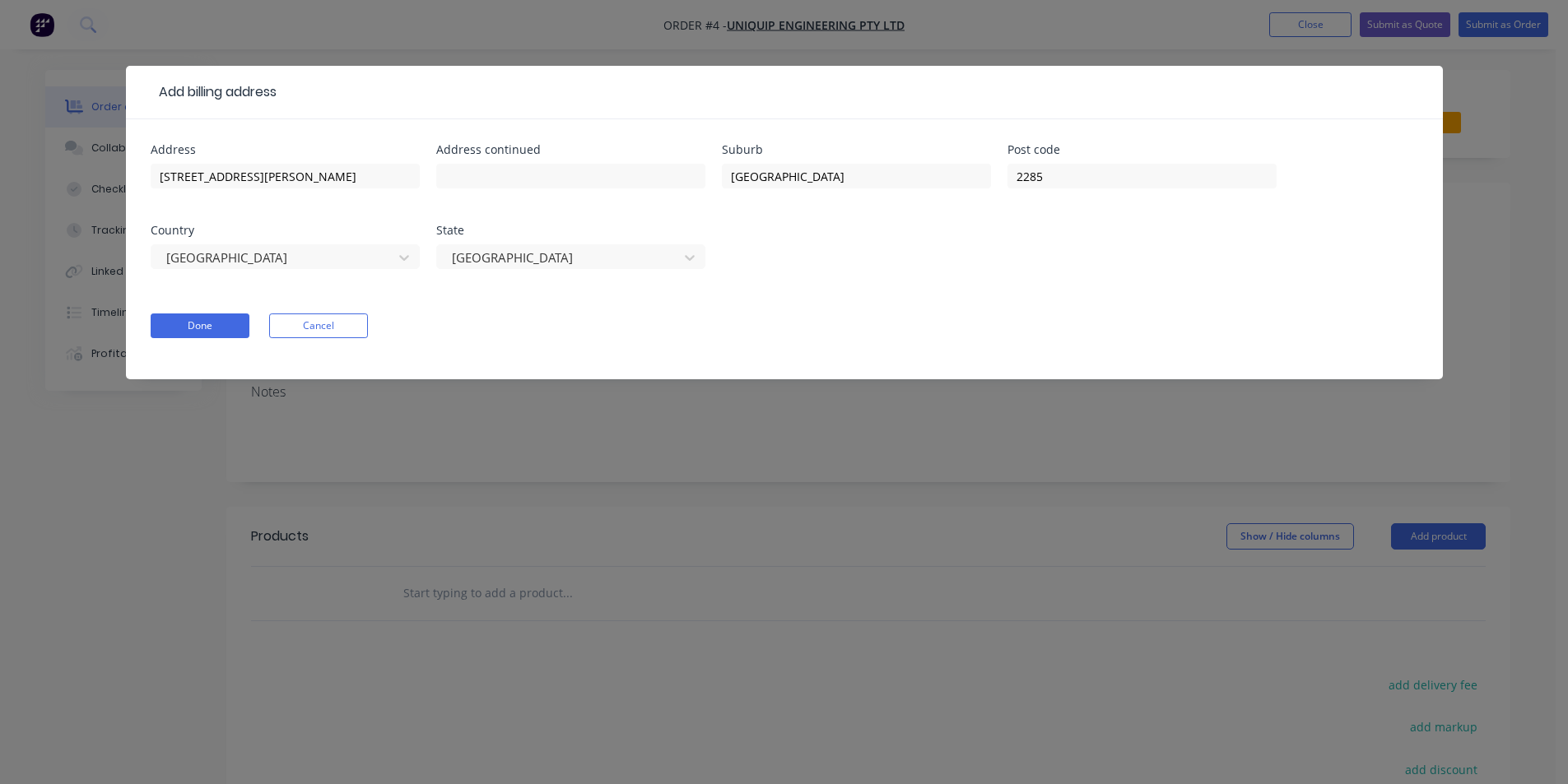
click at [1087, 262] on div "Address [STREET_ADDRESS][PERSON_NAME]" at bounding box center [784, 216] width 1268 height 145
click at [1044, 314] on div "Done Cancel" at bounding box center [784, 326] width 1268 height 25
click at [220, 314] on button "Done" at bounding box center [199, 326] width 98 height 25
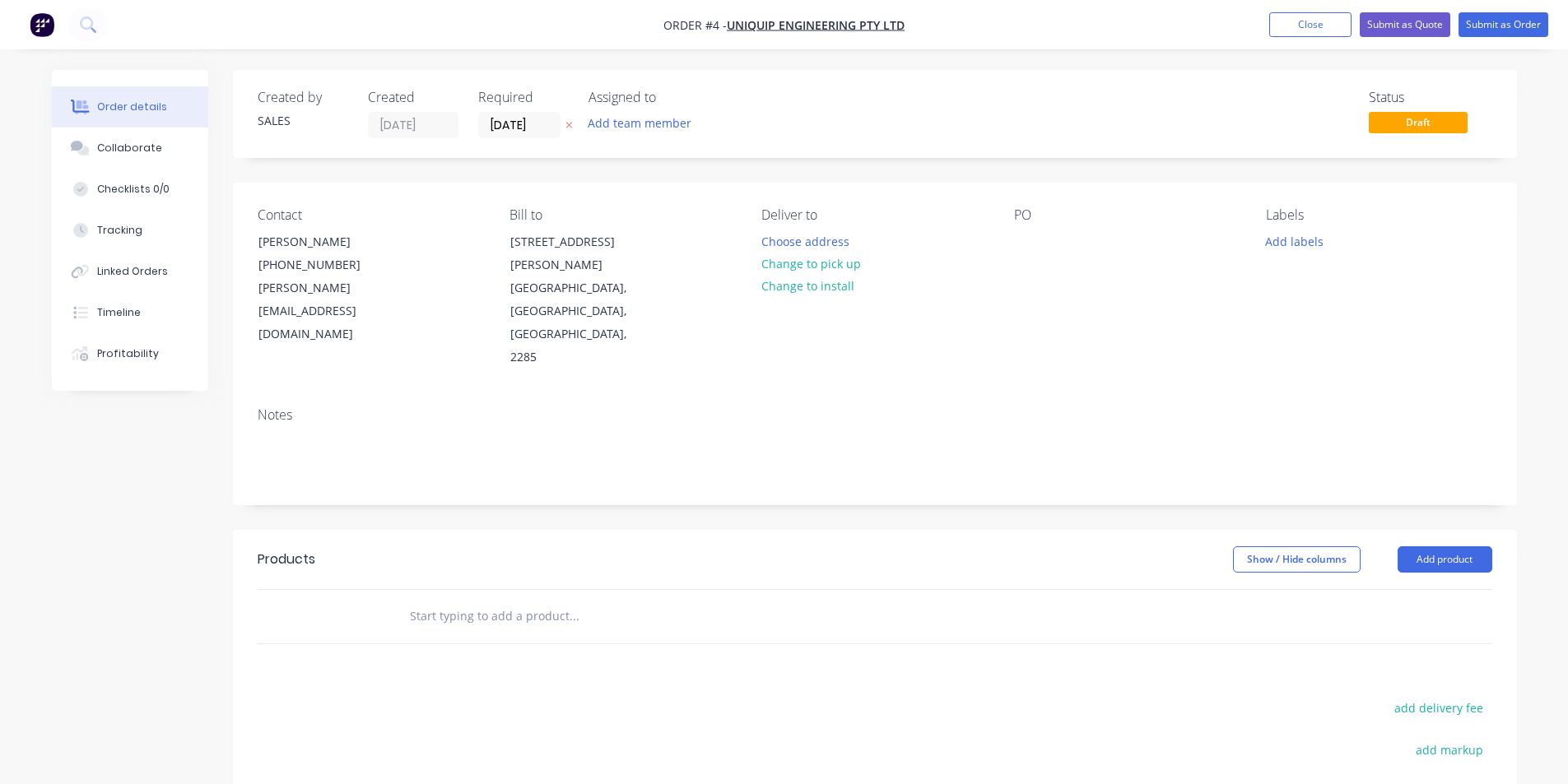
click at [510, 600] on input "text" at bounding box center [574, 616] width 329 height 33
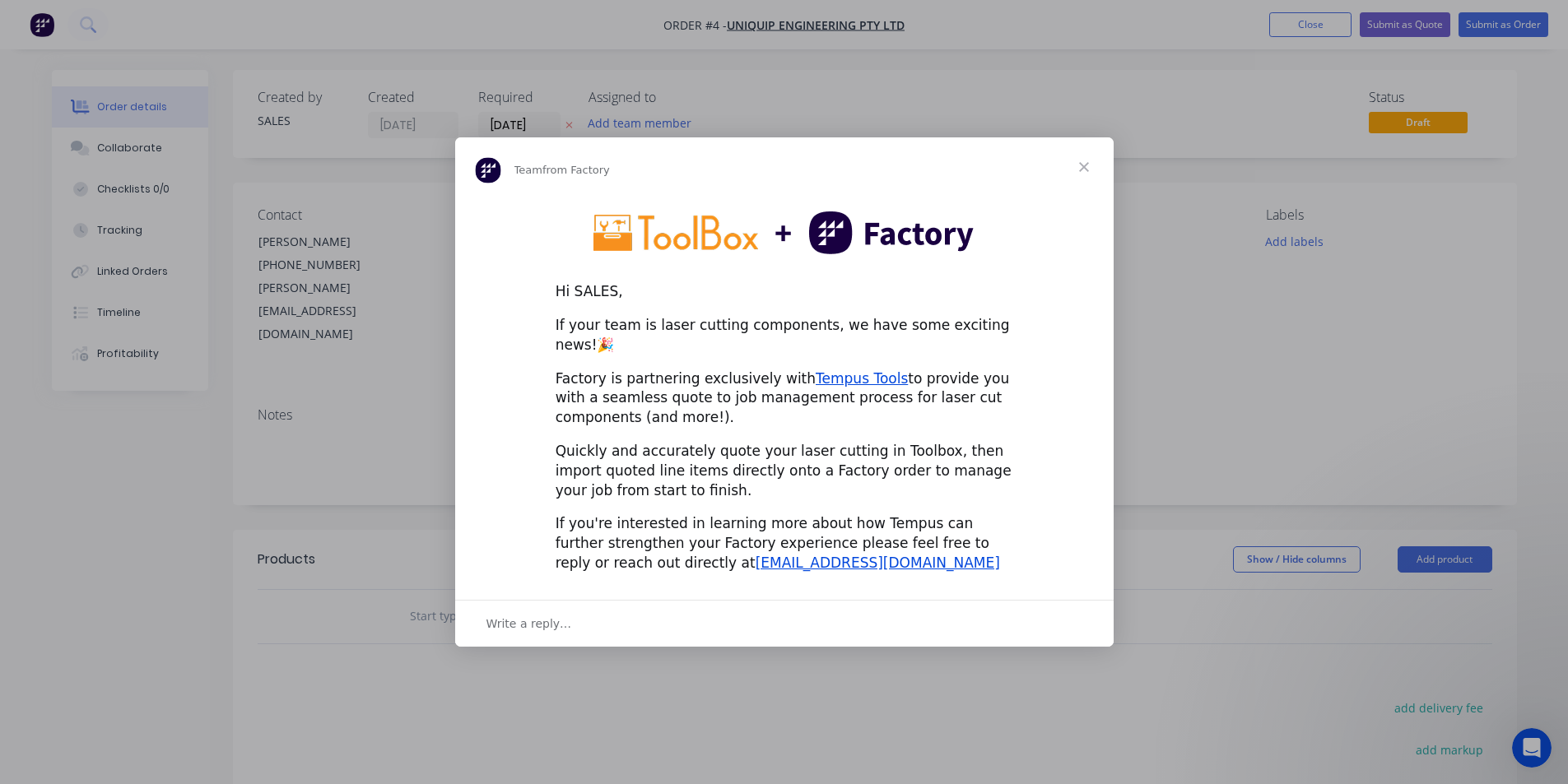
scroll to position [130, 0]
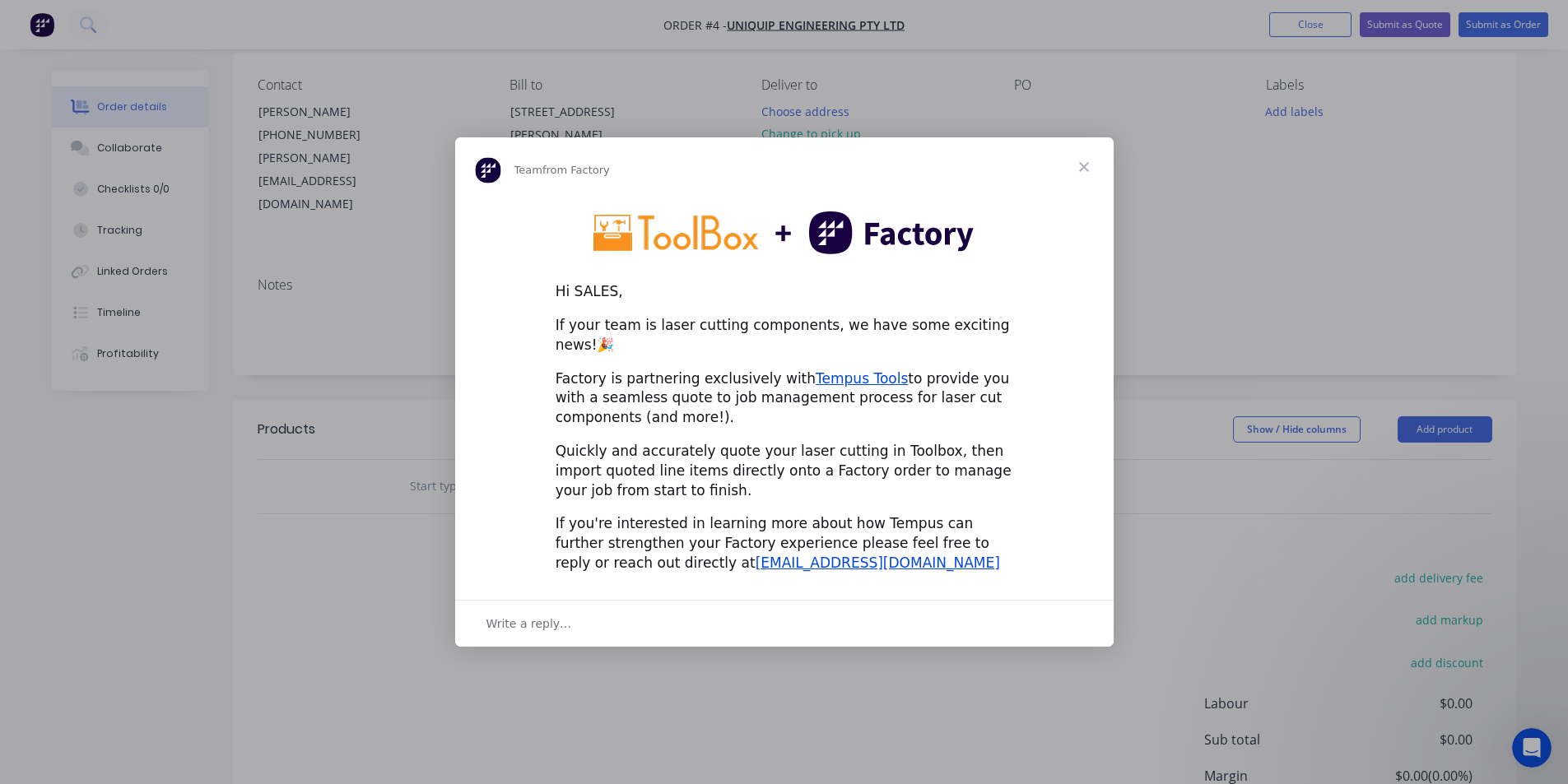
click at [1091, 175] on span "Close" at bounding box center [1083, 167] width 59 height 59
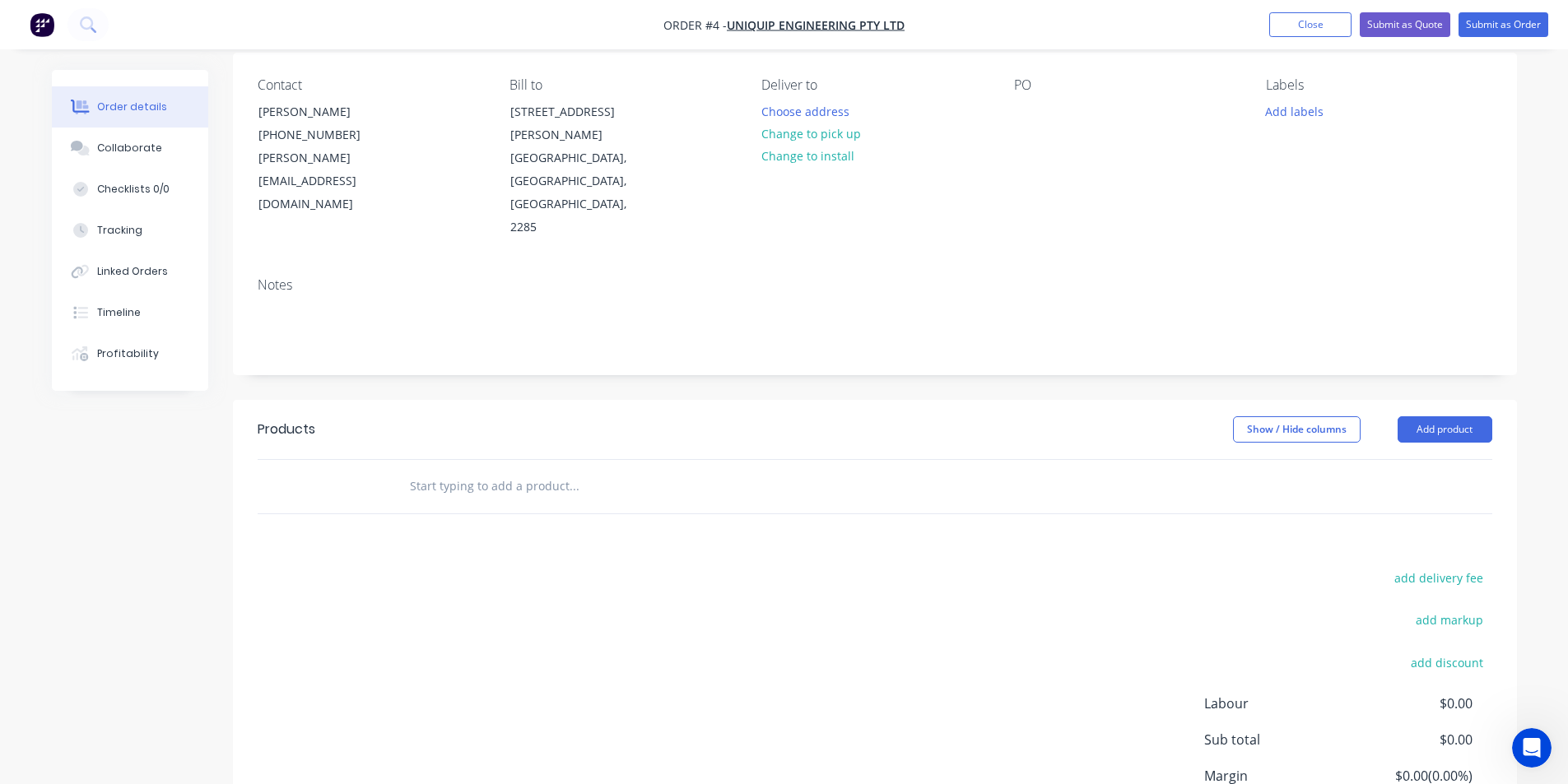
click at [739, 567] on div "add delivery fee add markup add discount Labour $0.00 Sub total $0.00 Margin $0…" at bounding box center [874, 725] width 1235 height 317
click at [571, 470] on input "text" at bounding box center [574, 486] width 329 height 33
drag, startPoint x: 575, startPoint y: 372, endPoint x: 282, endPoint y: 385, distance: 293.3
click at [282, 460] on div "b0759 Add b0759 to order No results found" at bounding box center [874, 487] width 1235 height 54
type input "B-0759/7 Rev 1"
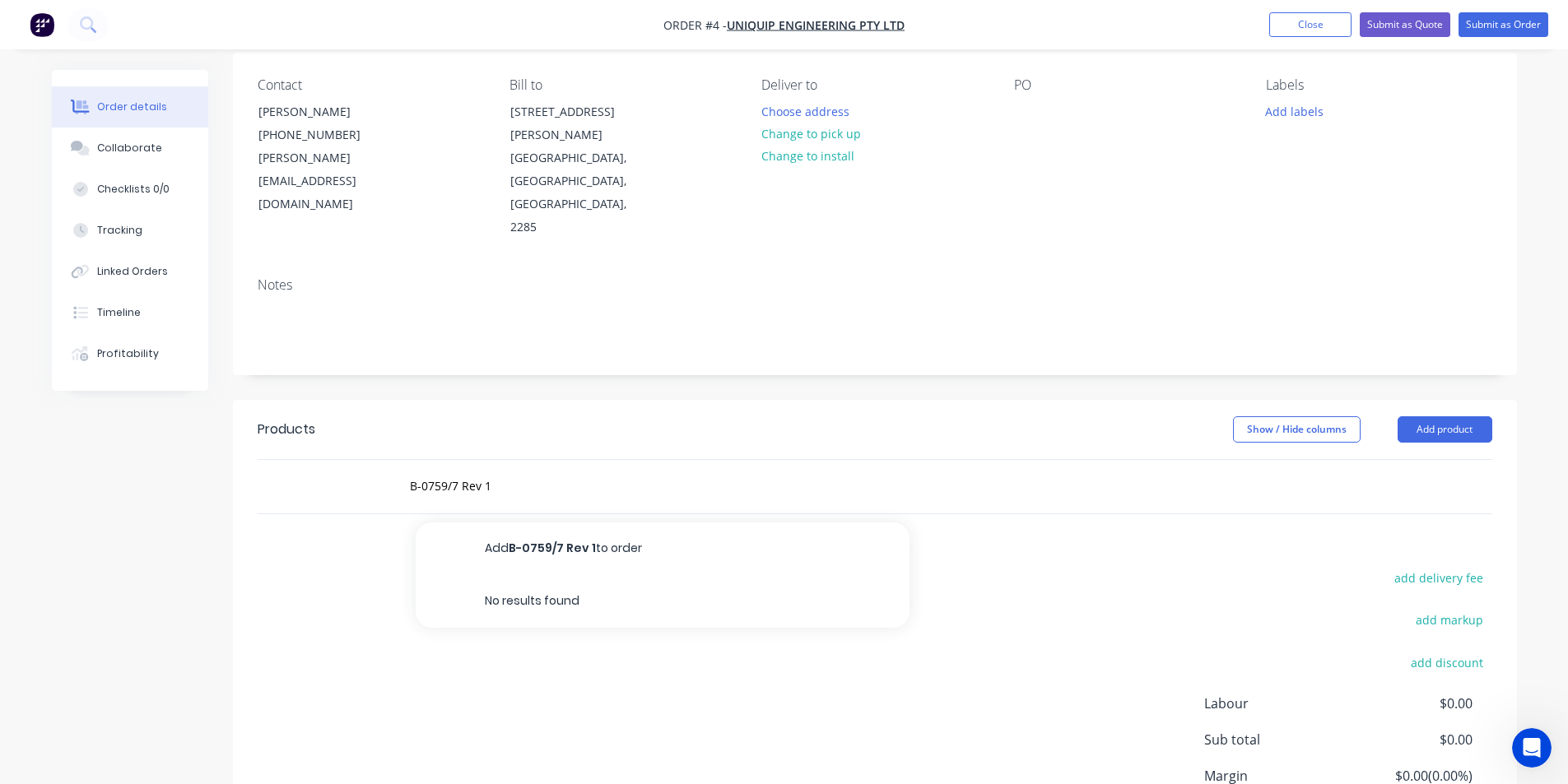
click at [552, 523] on button "Add B-0759/7 Rev 1 to order" at bounding box center [662, 549] width 493 height 53
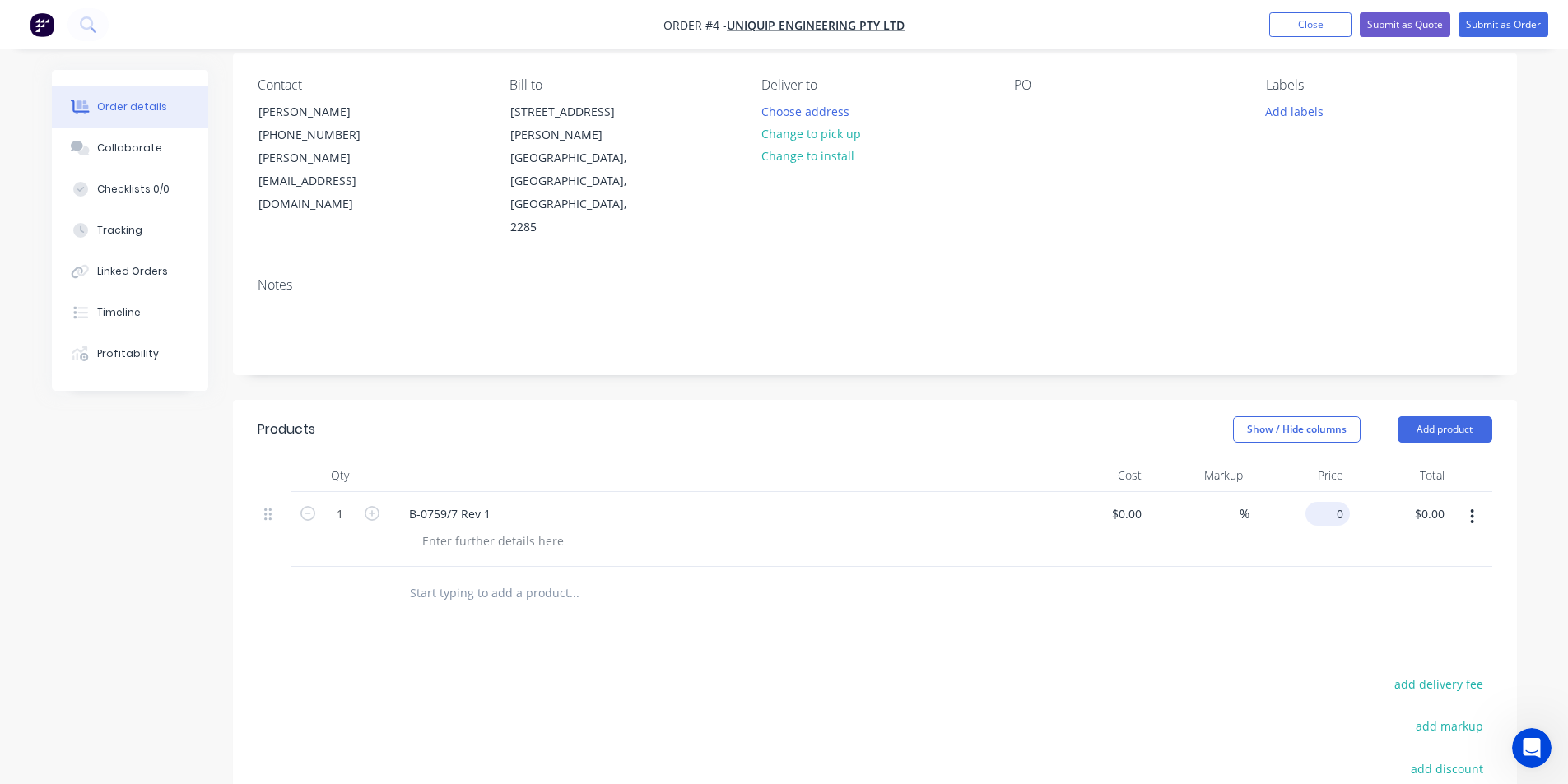
click at [1343, 502] on input "0" at bounding box center [1330, 514] width 38 height 24
type input "$58.00"
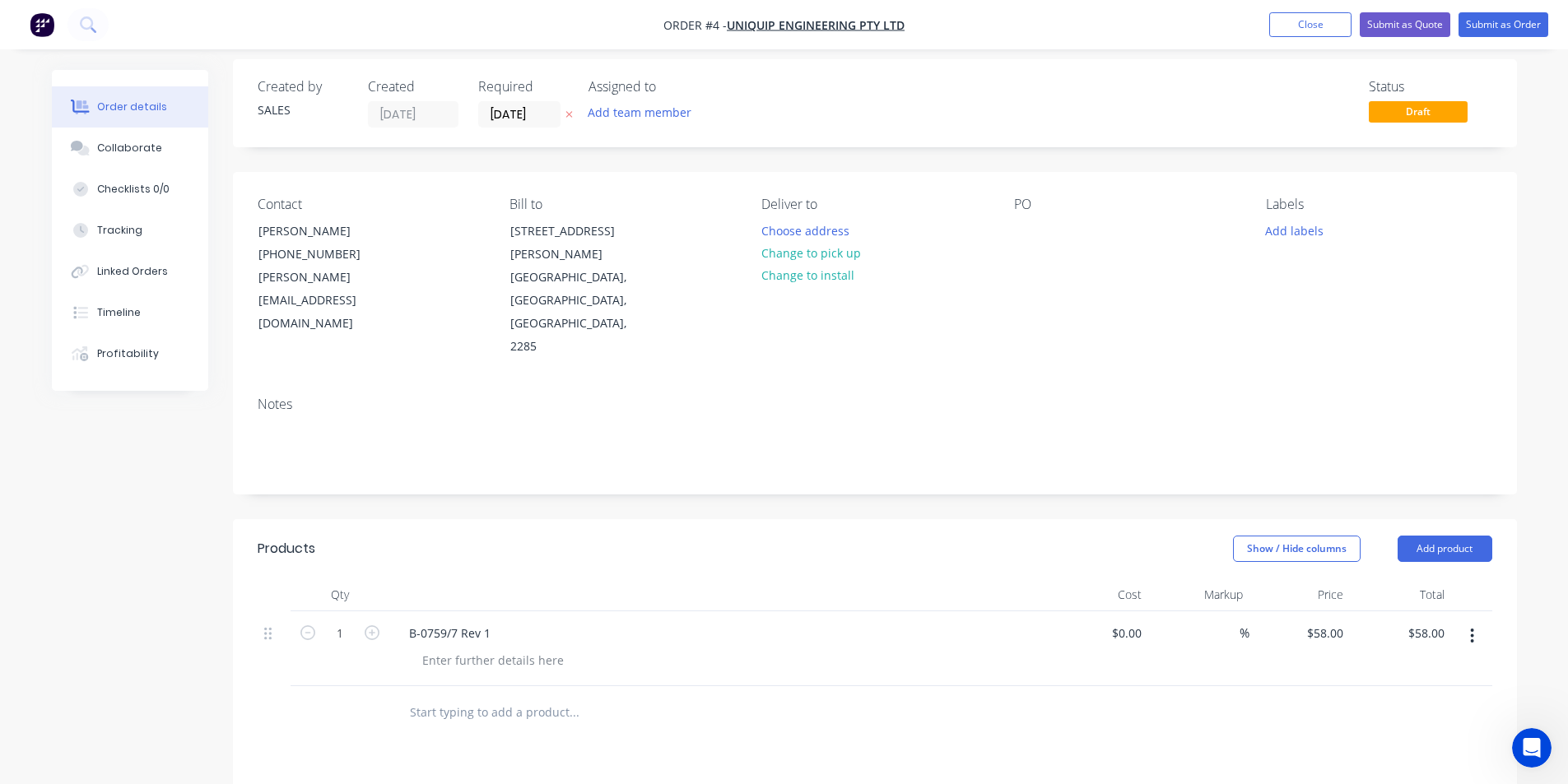
scroll to position [0, 0]
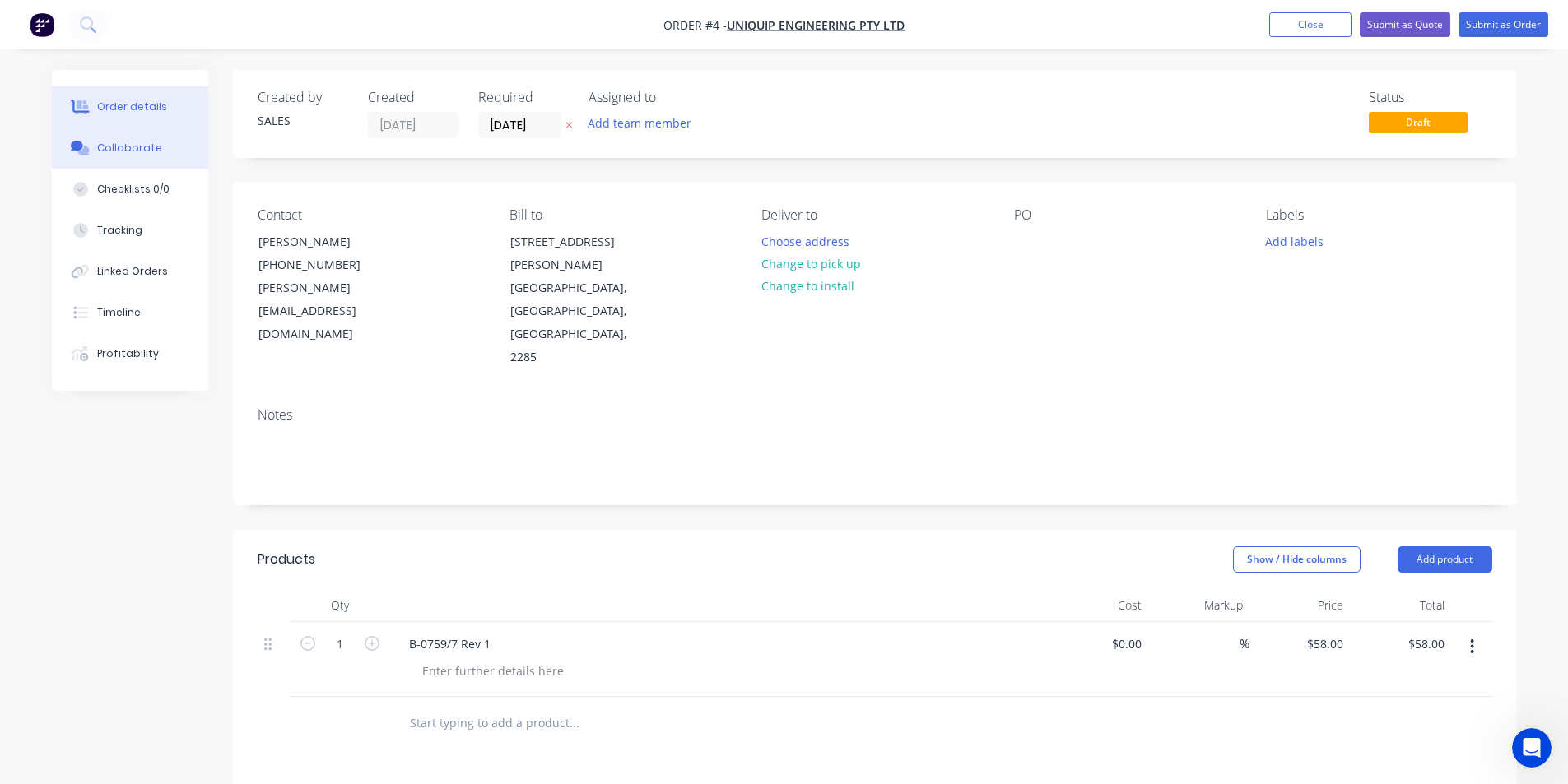
click at [119, 149] on button "Collaborate" at bounding box center [130, 148] width 156 height 41
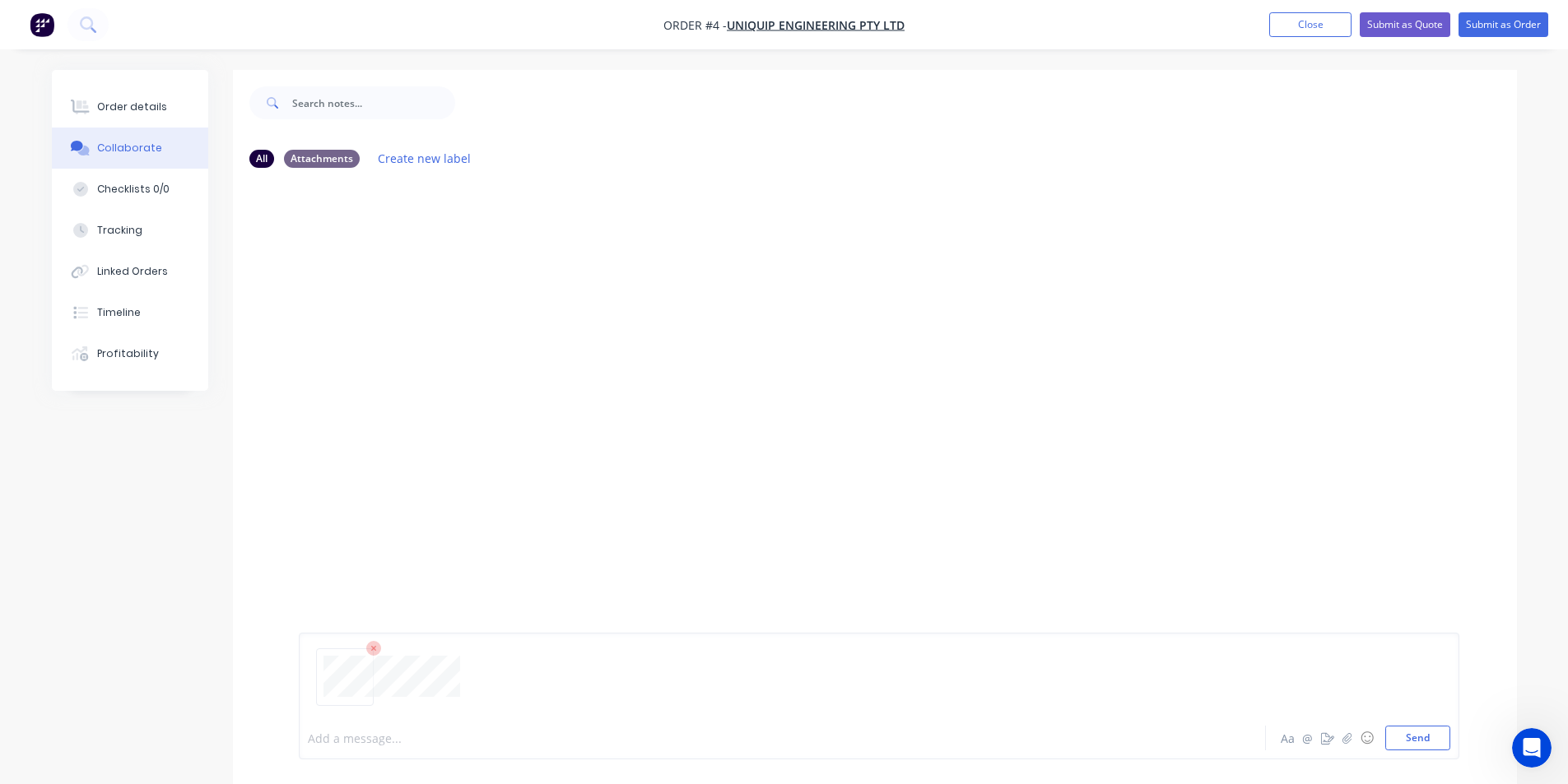
click at [626, 742] on div at bounding box center [736, 738] width 856 height 17
click at [130, 116] on button "Order details" at bounding box center [130, 107] width 156 height 41
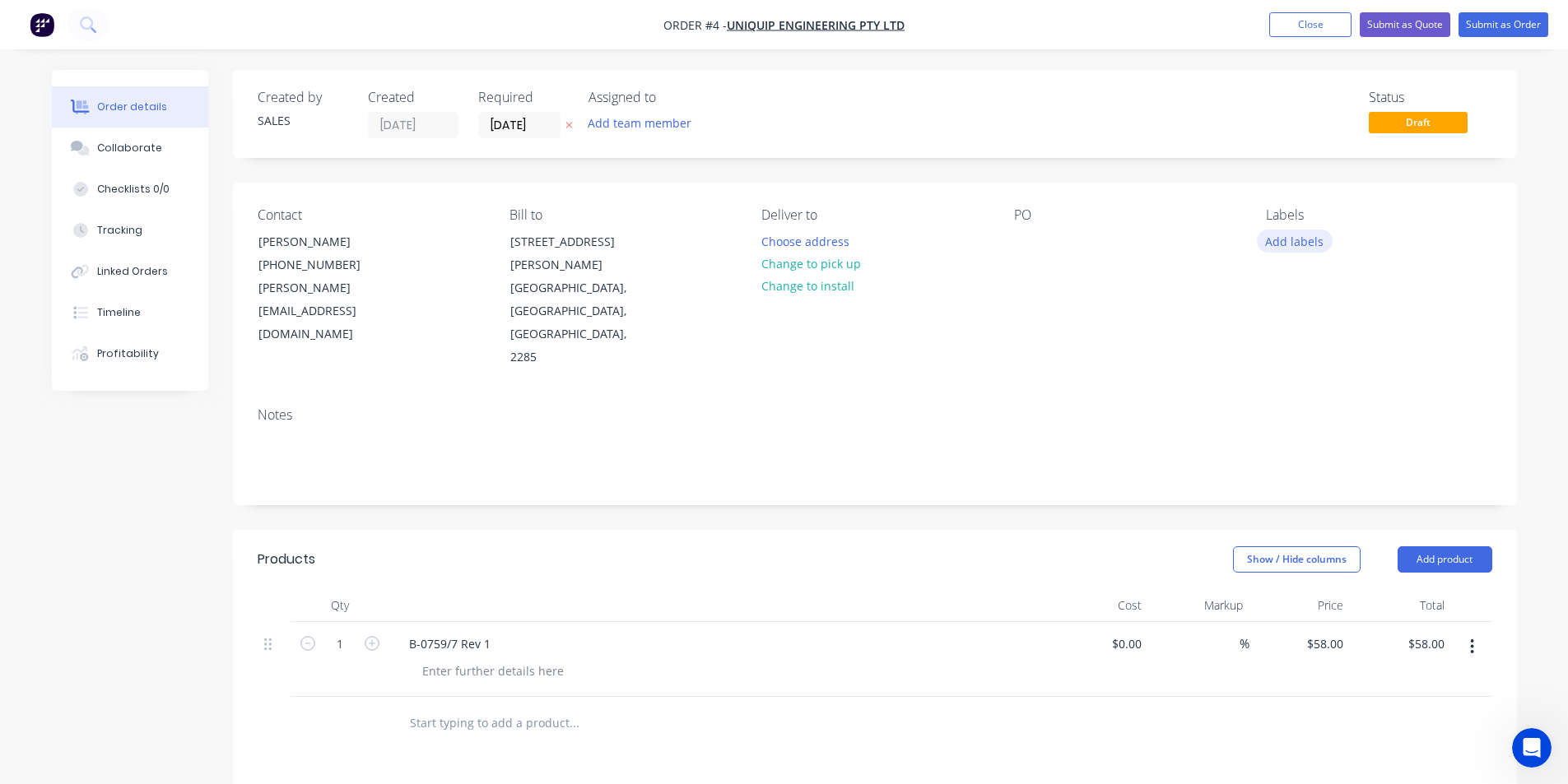
click at [1290, 230] on button "Add labels" at bounding box center [1294, 240] width 76 height 22
drag, startPoint x: 1369, startPoint y: 368, endPoint x: 1321, endPoint y: 361, distance: 48.5
click at [1321, 361] on div "1.5mm 304" at bounding box center [1344, 368] width 65 height 18
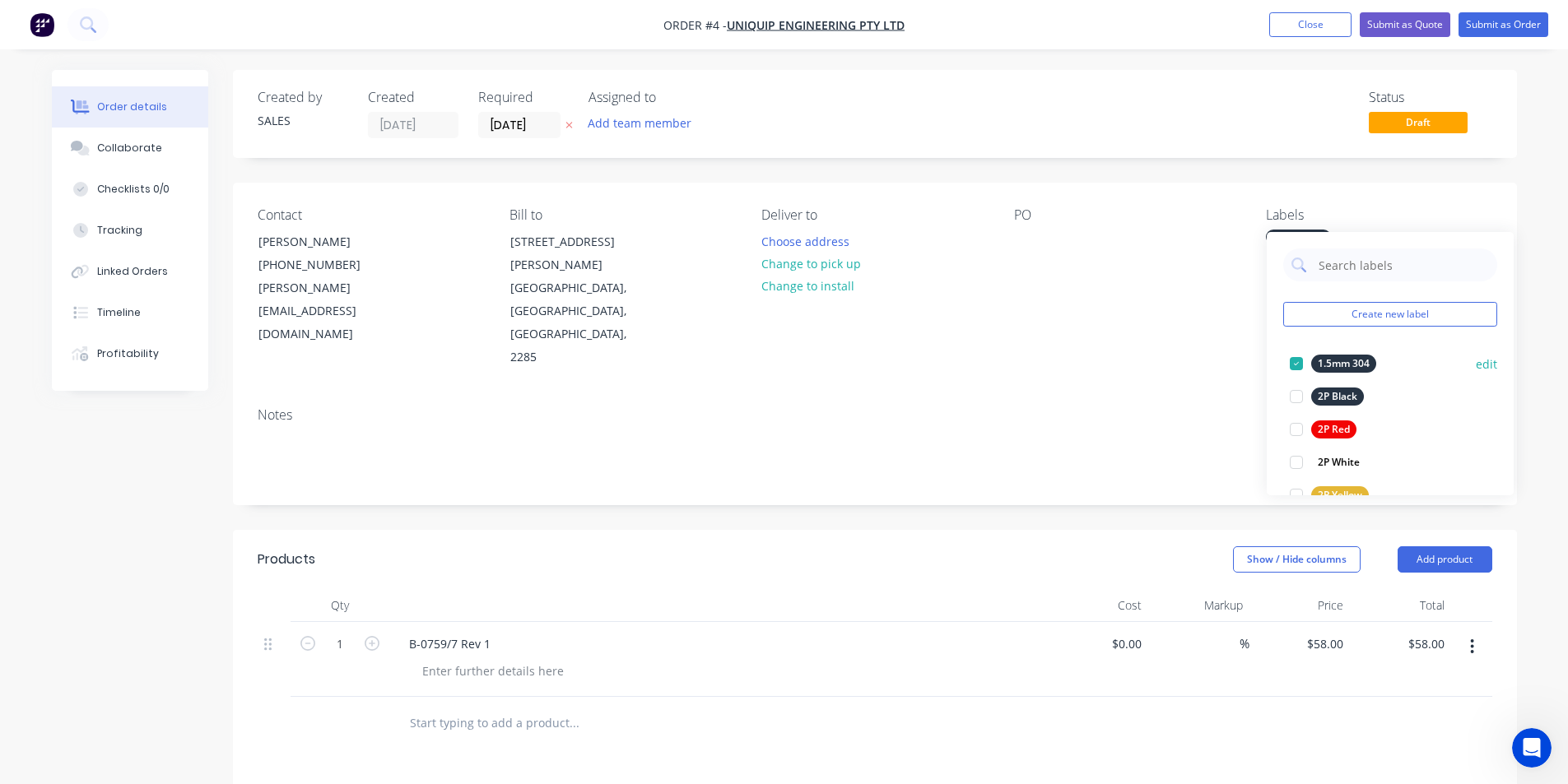
click at [1321, 361] on div "1.5mm 304" at bounding box center [1344, 364] width 65 height 18
click at [1340, 361] on div "1.5mm 304" at bounding box center [1344, 368] width 65 height 18
click at [1340, 361] on div "1.5mm 304" at bounding box center [1344, 364] width 65 height 18
click at [152, 140] on button "Collaborate" at bounding box center [130, 148] width 156 height 41
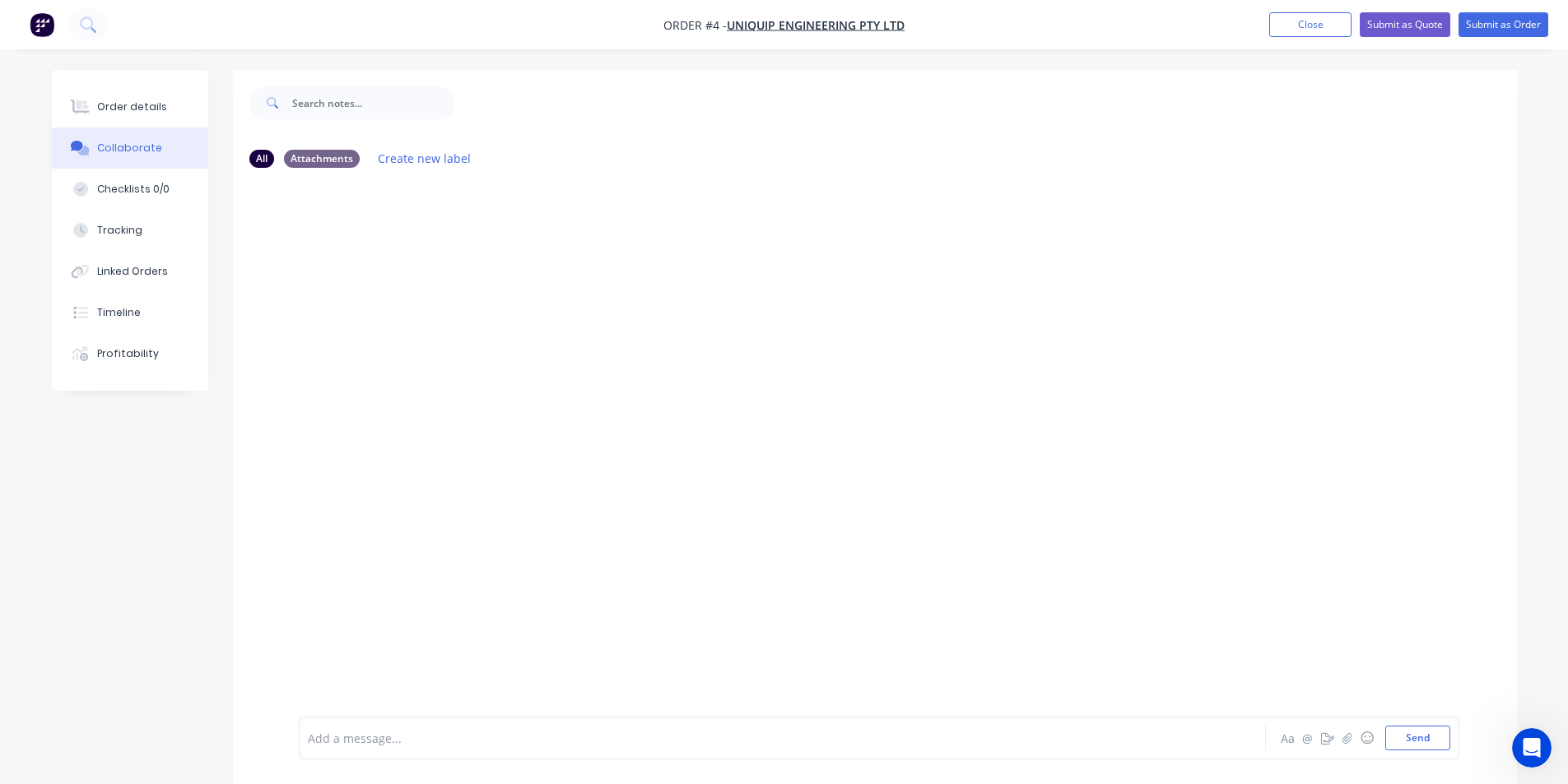
click at [504, 751] on div "Add a message..." at bounding box center [736, 738] width 856 height 25
click at [503, 746] on div at bounding box center [736, 738] width 856 height 17
click at [153, 118] on button "Order details" at bounding box center [130, 107] width 156 height 41
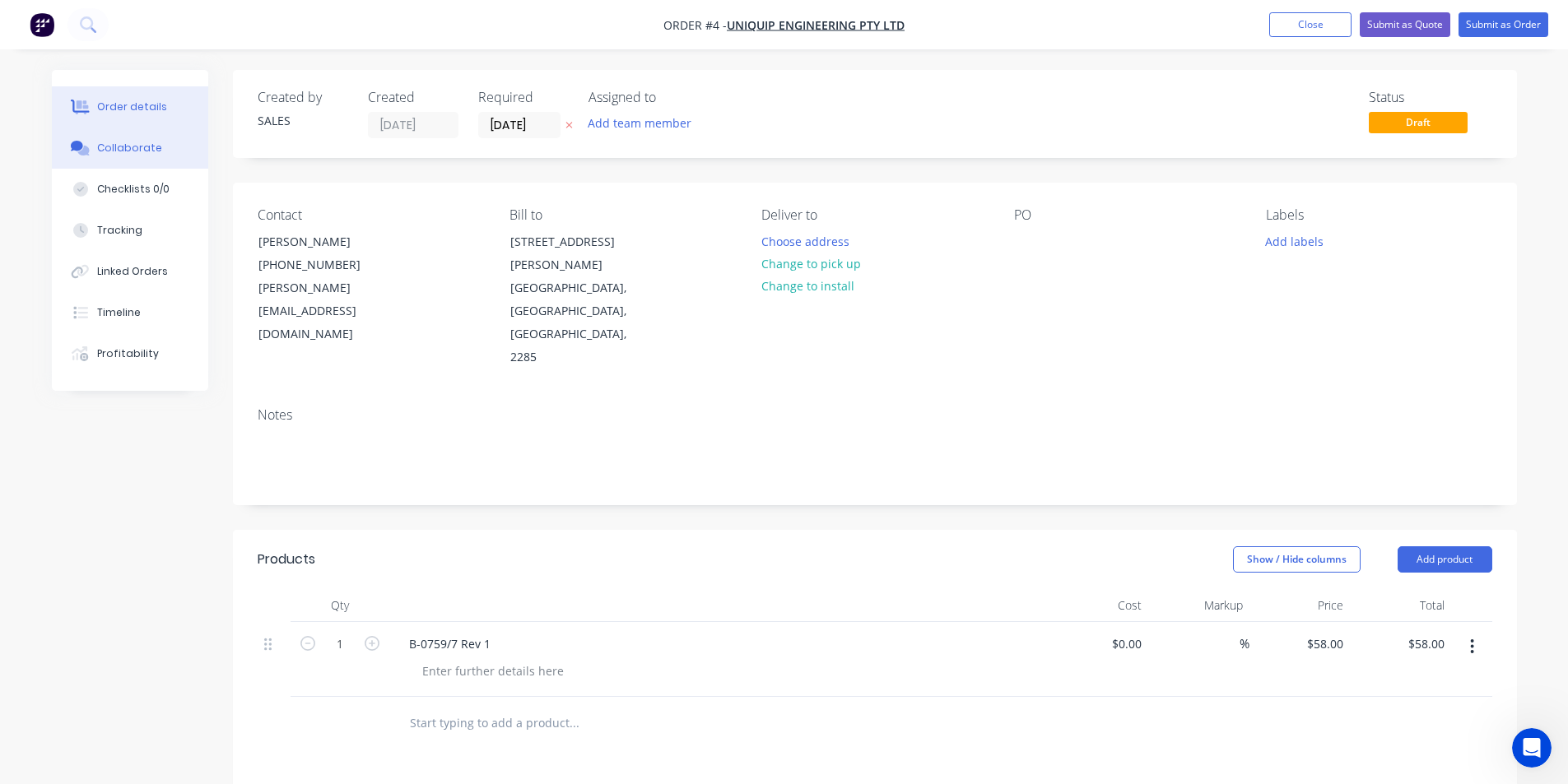
click at [144, 151] on button "Collaborate" at bounding box center [130, 148] width 156 height 41
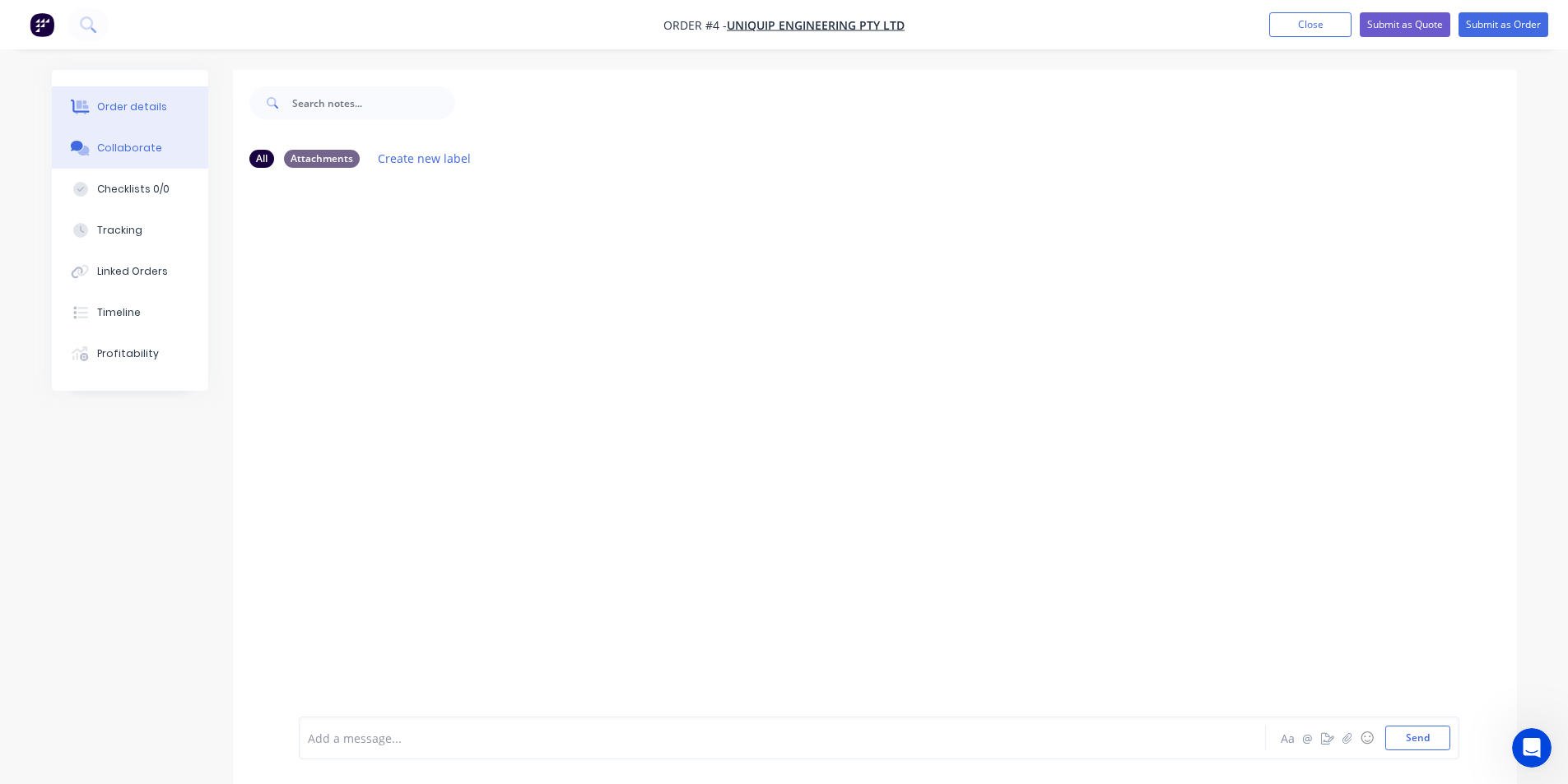
click at [134, 103] on div "Order details" at bounding box center [132, 106] width 70 height 15
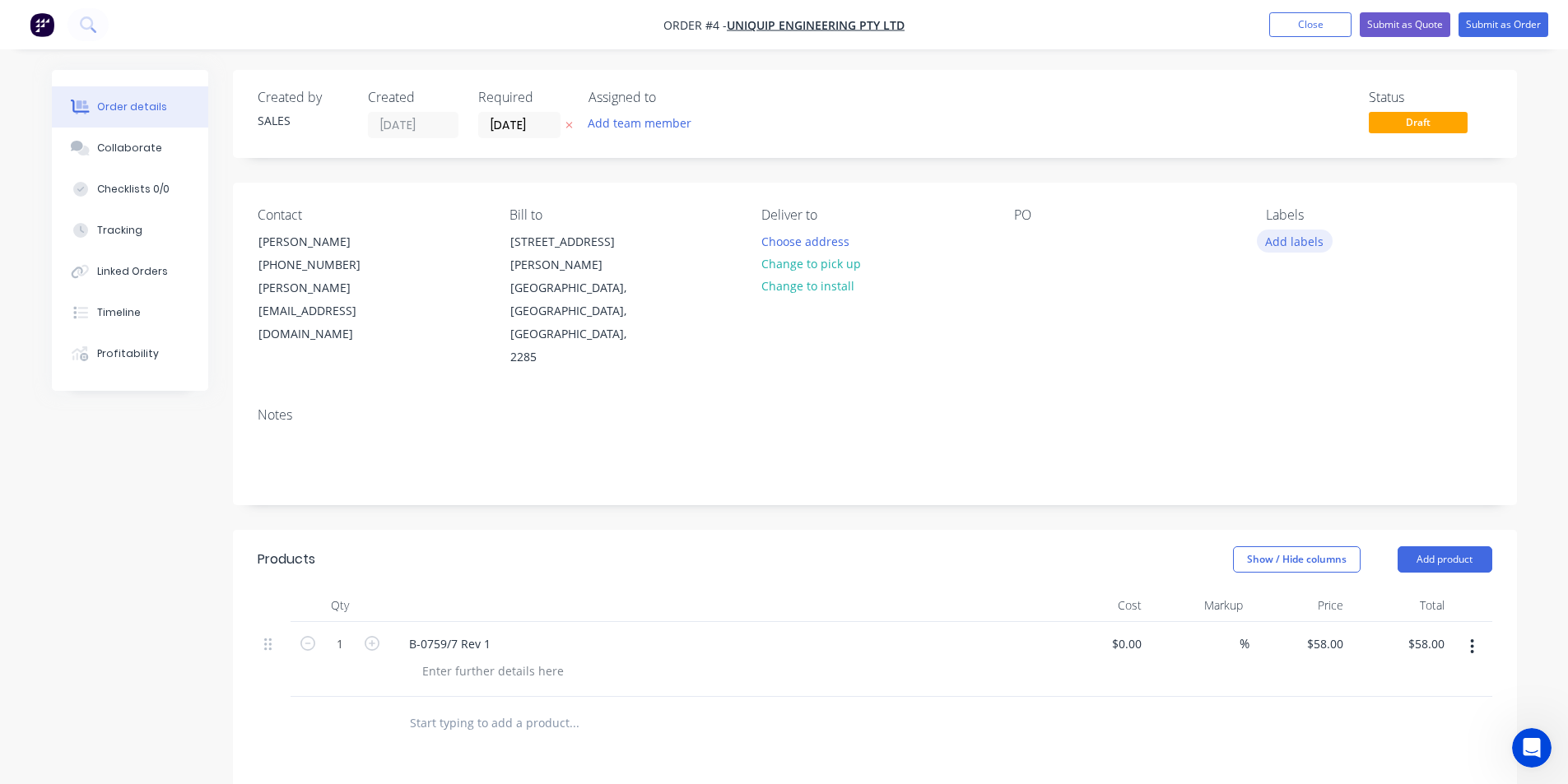
click at [1312, 230] on button "Add labels" at bounding box center [1294, 240] width 76 height 22
click at [1364, 270] on input "text" at bounding box center [1403, 270] width 172 height 33
click at [1291, 373] on div at bounding box center [1296, 368] width 33 height 33
drag, startPoint x: 1372, startPoint y: 264, endPoint x: 1296, endPoint y: 274, distance: 76.7
click at [1297, 274] on div "1.5" at bounding box center [1389, 265] width 214 height 33
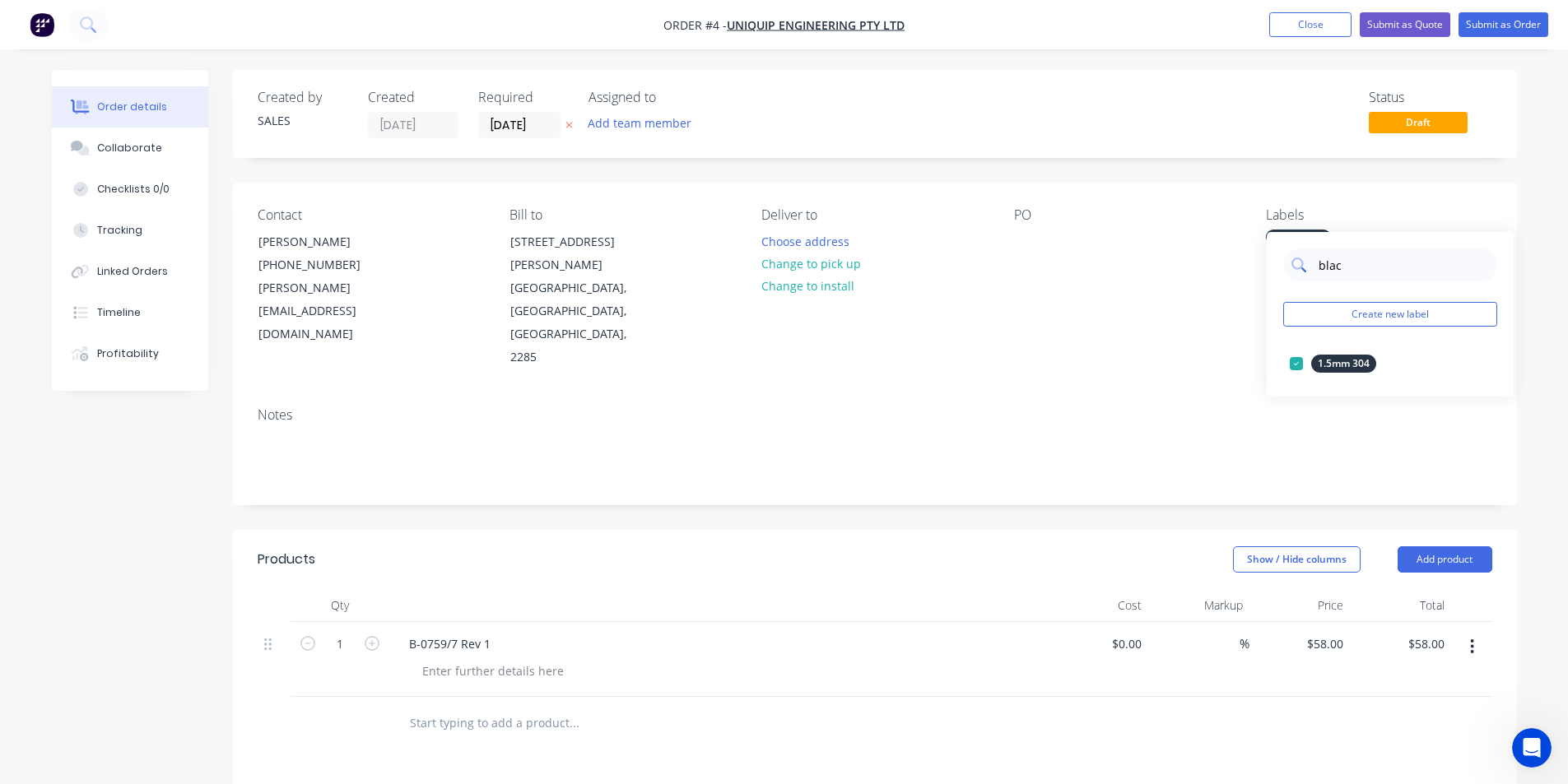
type input "black"
click at [1294, 397] on div at bounding box center [1296, 396] width 33 height 33
click at [1208, 408] on div "Notes" at bounding box center [874, 415] width 1235 height 15
click at [1496, 30] on button "Submit as Order" at bounding box center [1503, 25] width 89 height 25
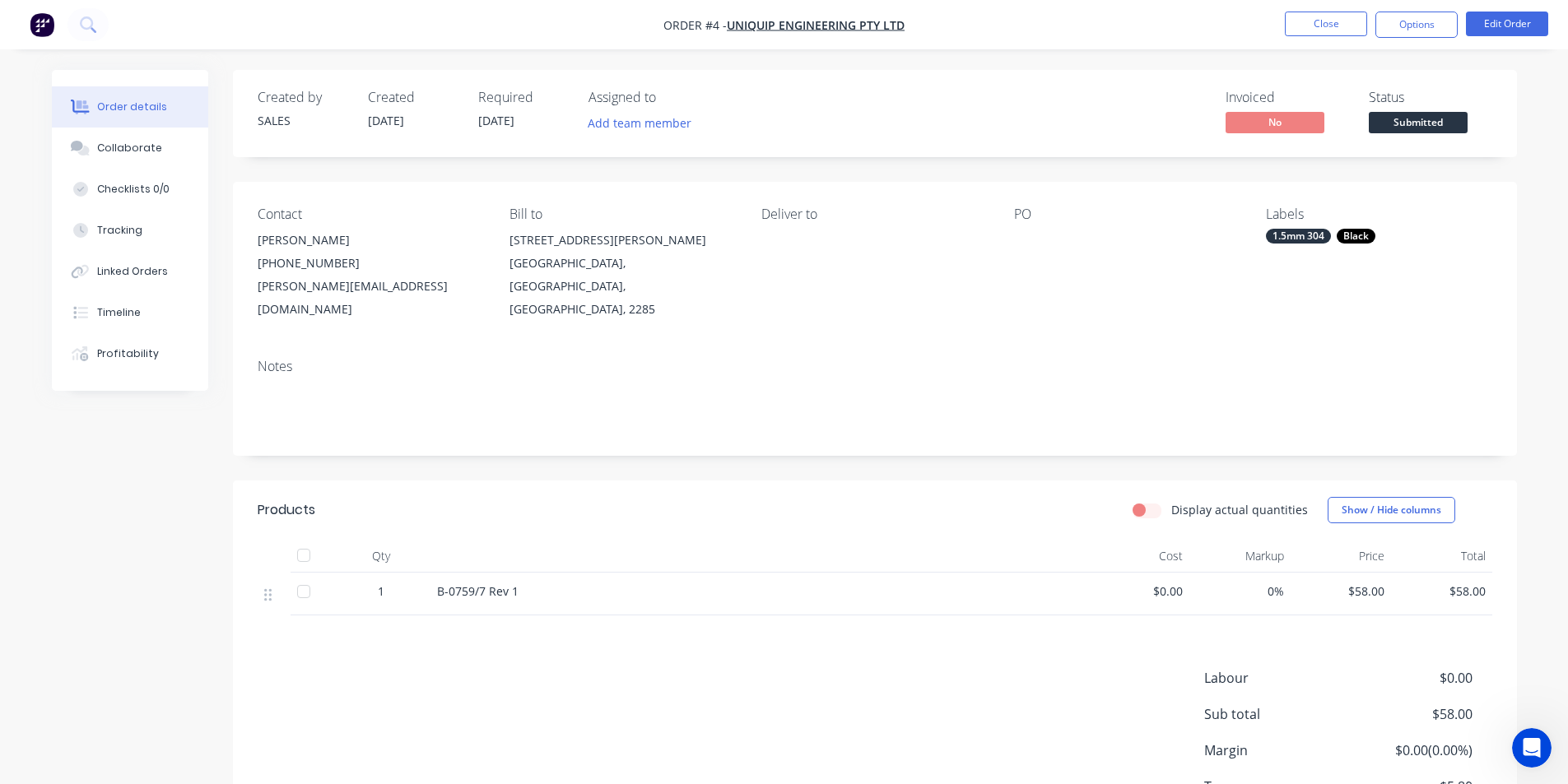
click at [1125, 285] on div "Contact Julian De Costa (02) 9417 4333 julian@uniquip.com.au Bill to 61 Alleyne…" at bounding box center [875, 263] width 1284 height 164
click at [46, 23] on img "button" at bounding box center [42, 25] width 25 height 25
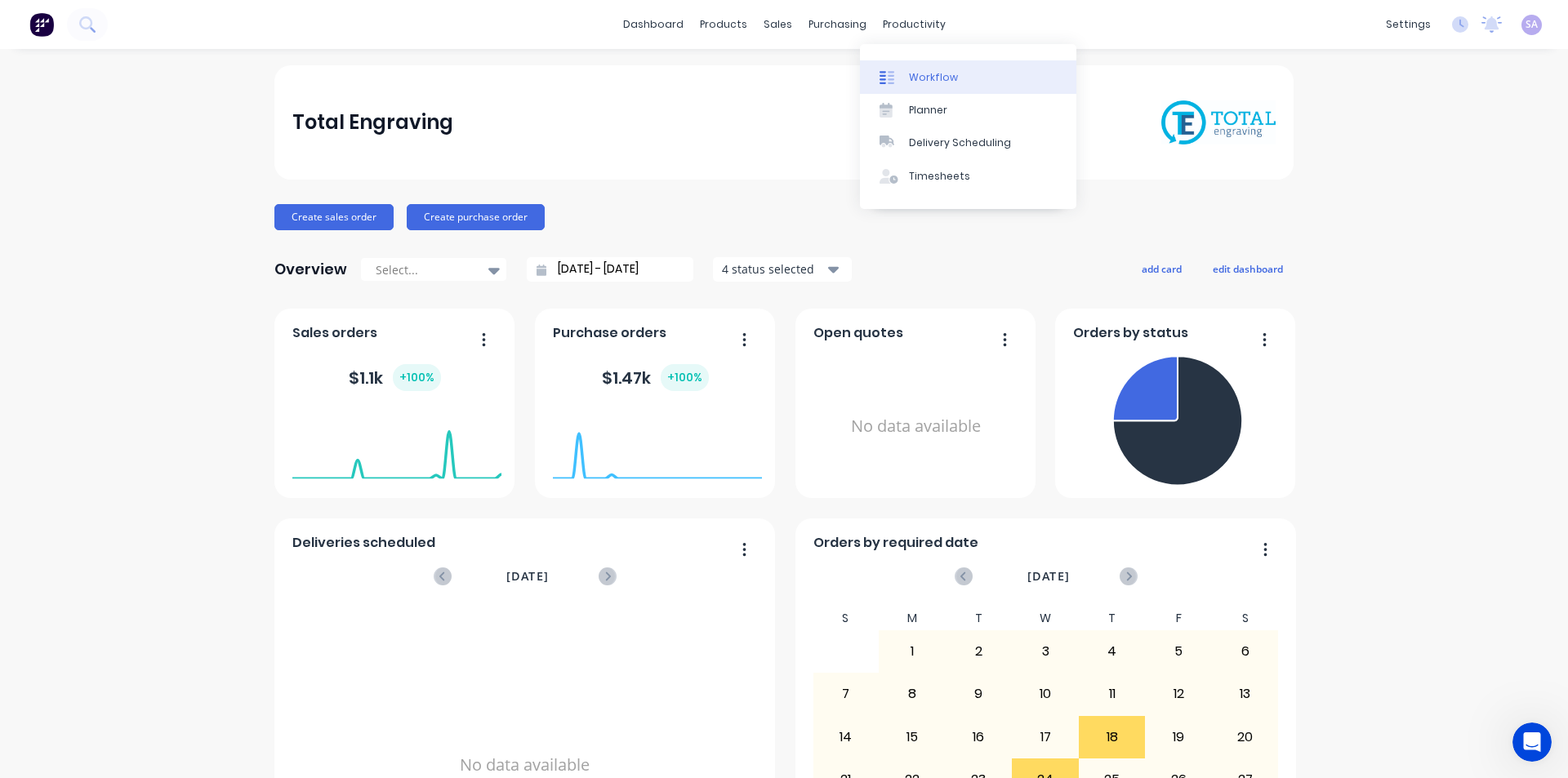
click at [926, 70] on div "Workflow" at bounding box center [933, 77] width 49 height 15
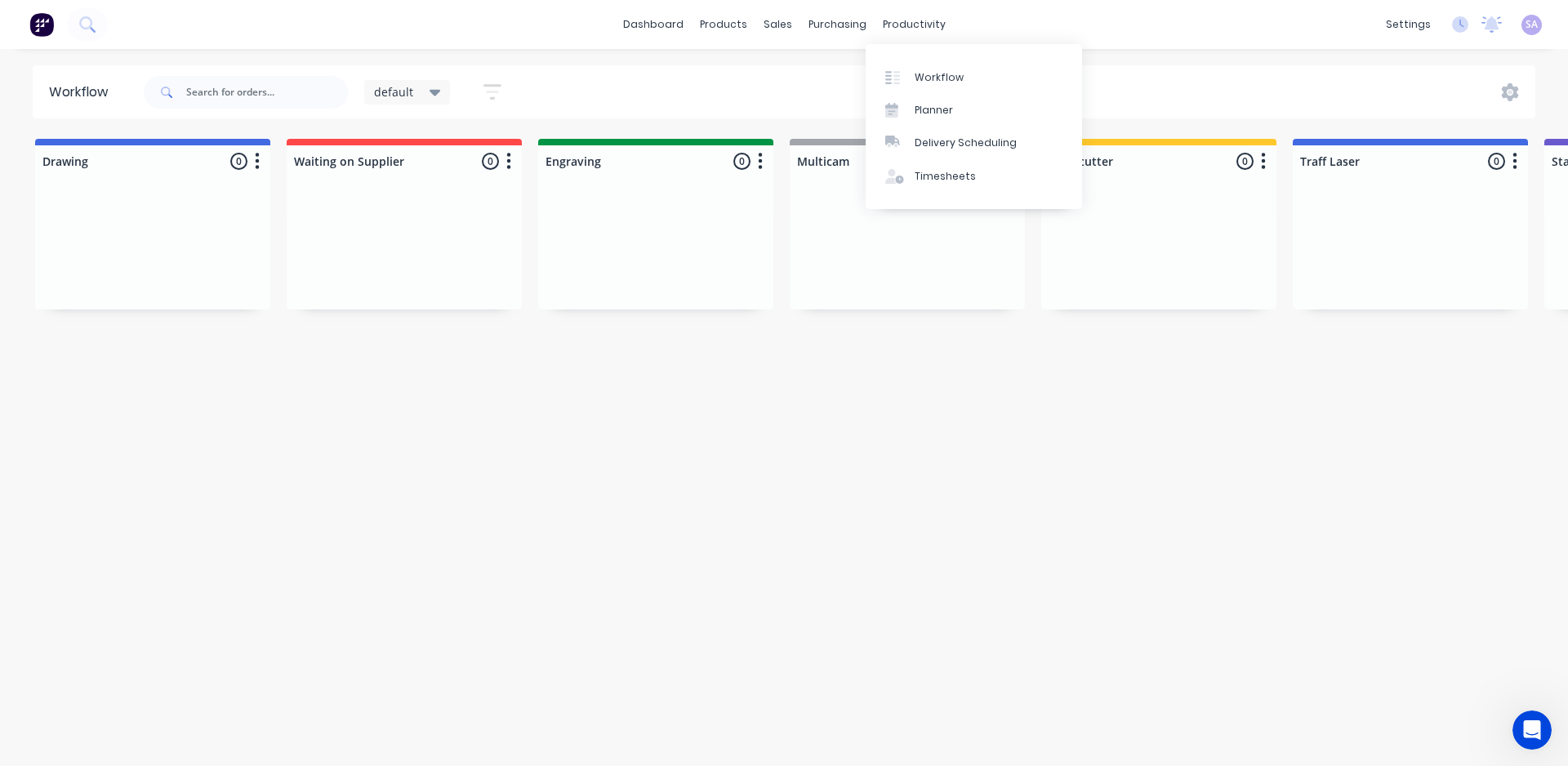
click at [1092, 502] on div "Workflow default Save new view None edit default (Default) edit Standard edit S…" at bounding box center [784, 399] width 1568 height 668
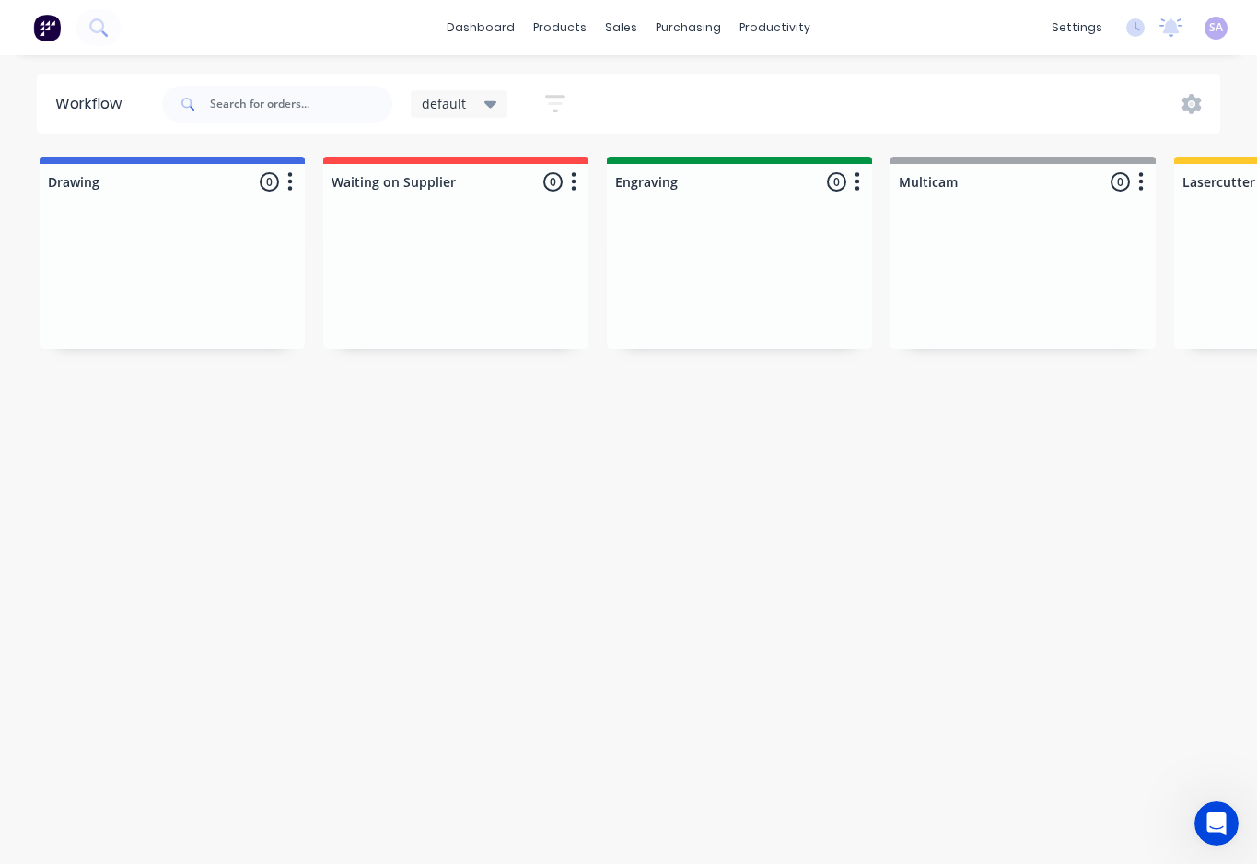
click at [412, 0] on div "dashboard products sales purchasing productivity dashboard products Product Cat…" at bounding box center [628, 27] width 1257 height 55
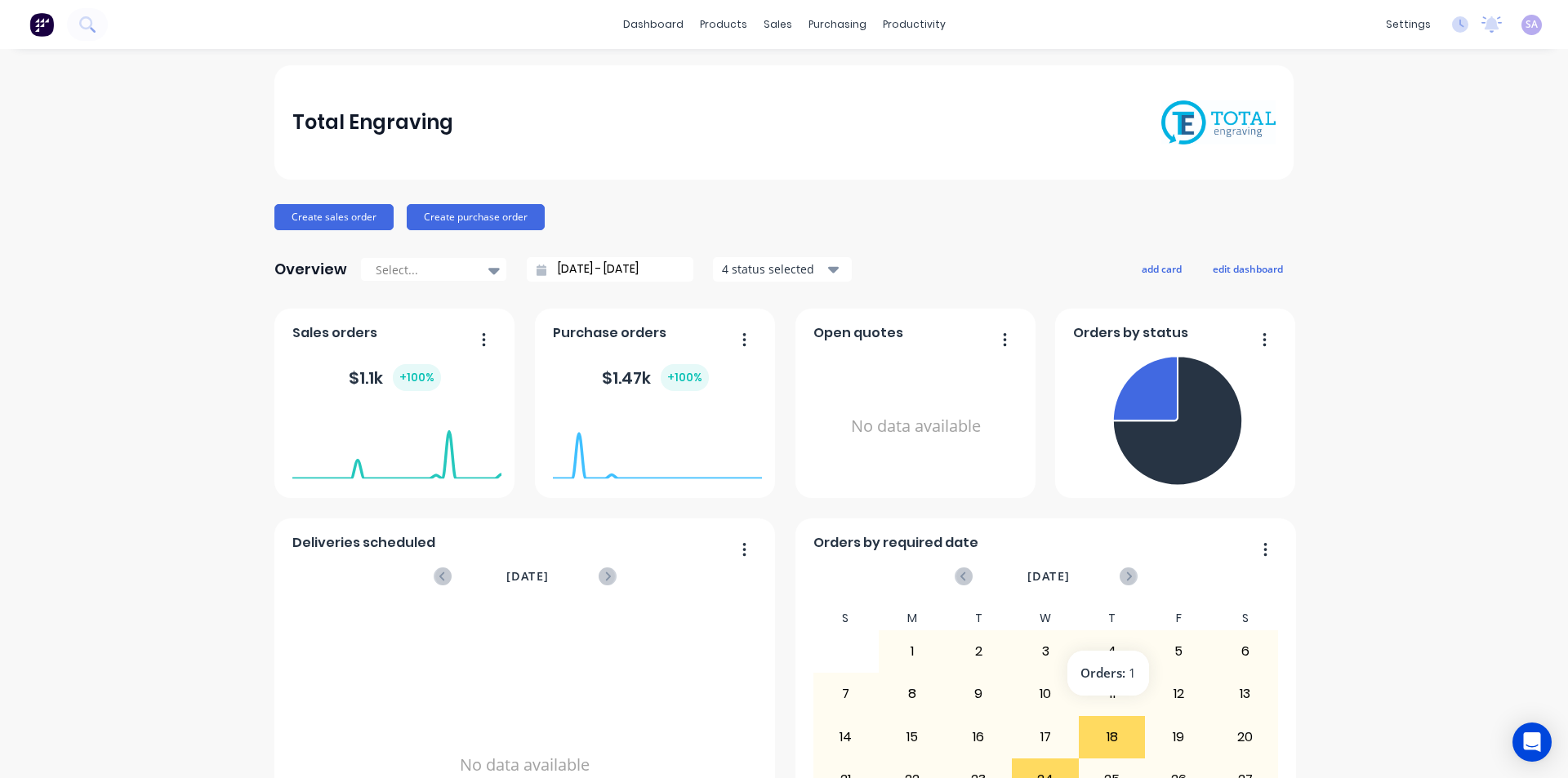
click at [1117, 735] on div "18" at bounding box center [1112, 737] width 66 height 41
drag, startPoint x: 1117, startPoint y: 727, endPoint x: 264, endPoint y: 371, distance: 924.3
click at [163, 460] on div "Total Engraving Create sales order Create purchase order Overview Select... 04/…" at bounding box center [784, 491] width 1568 height 853
click at [933, 72] on div "Workflow" at bounding box center [933, 77] width 49 height 15
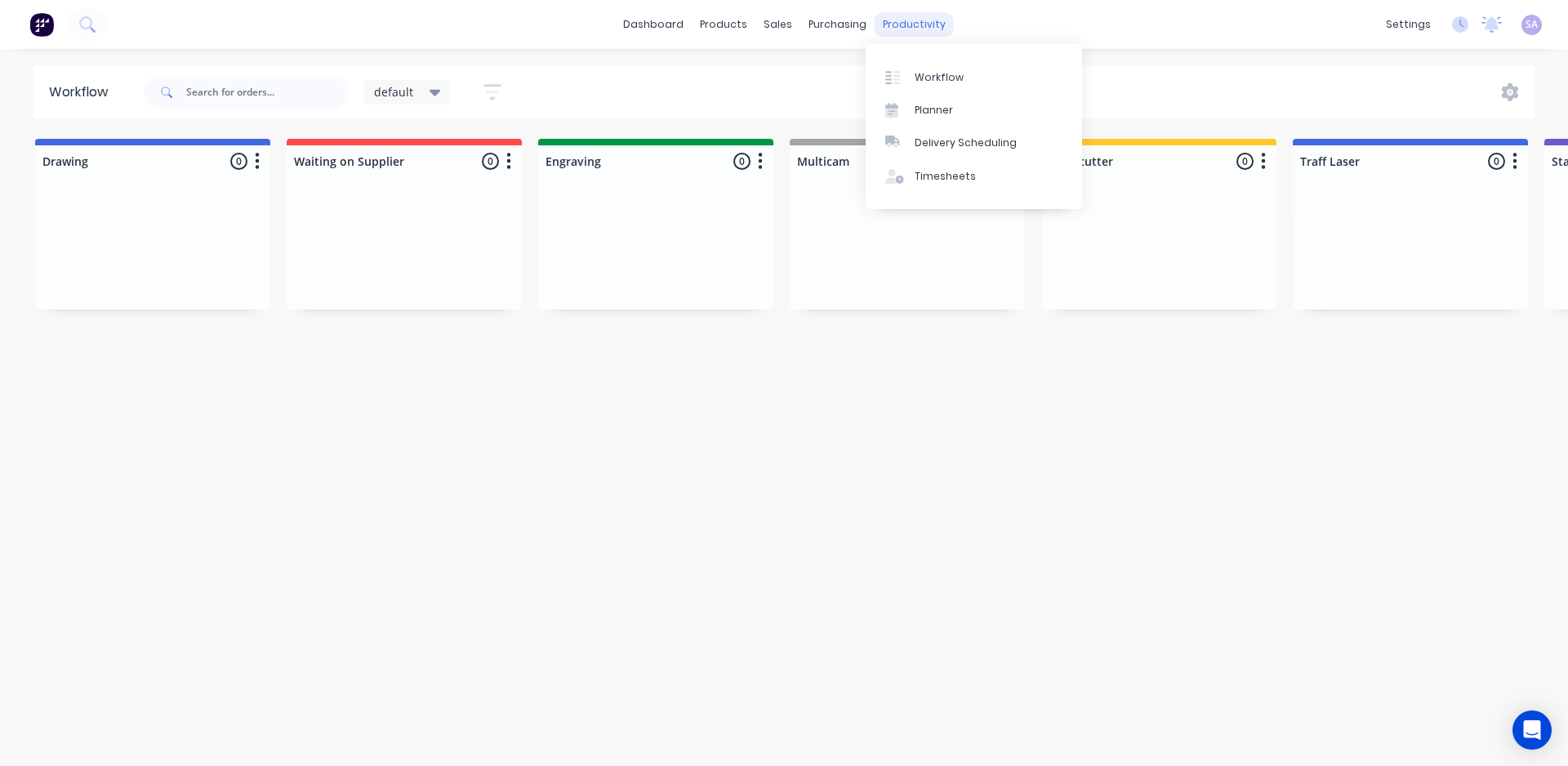
click at [930, 20] on div "productivity" at bounding box center [913, 25] width 79 height 25
click at [968, 109] on link "Planner" at bounding box center [974, 110] width 216 height 33
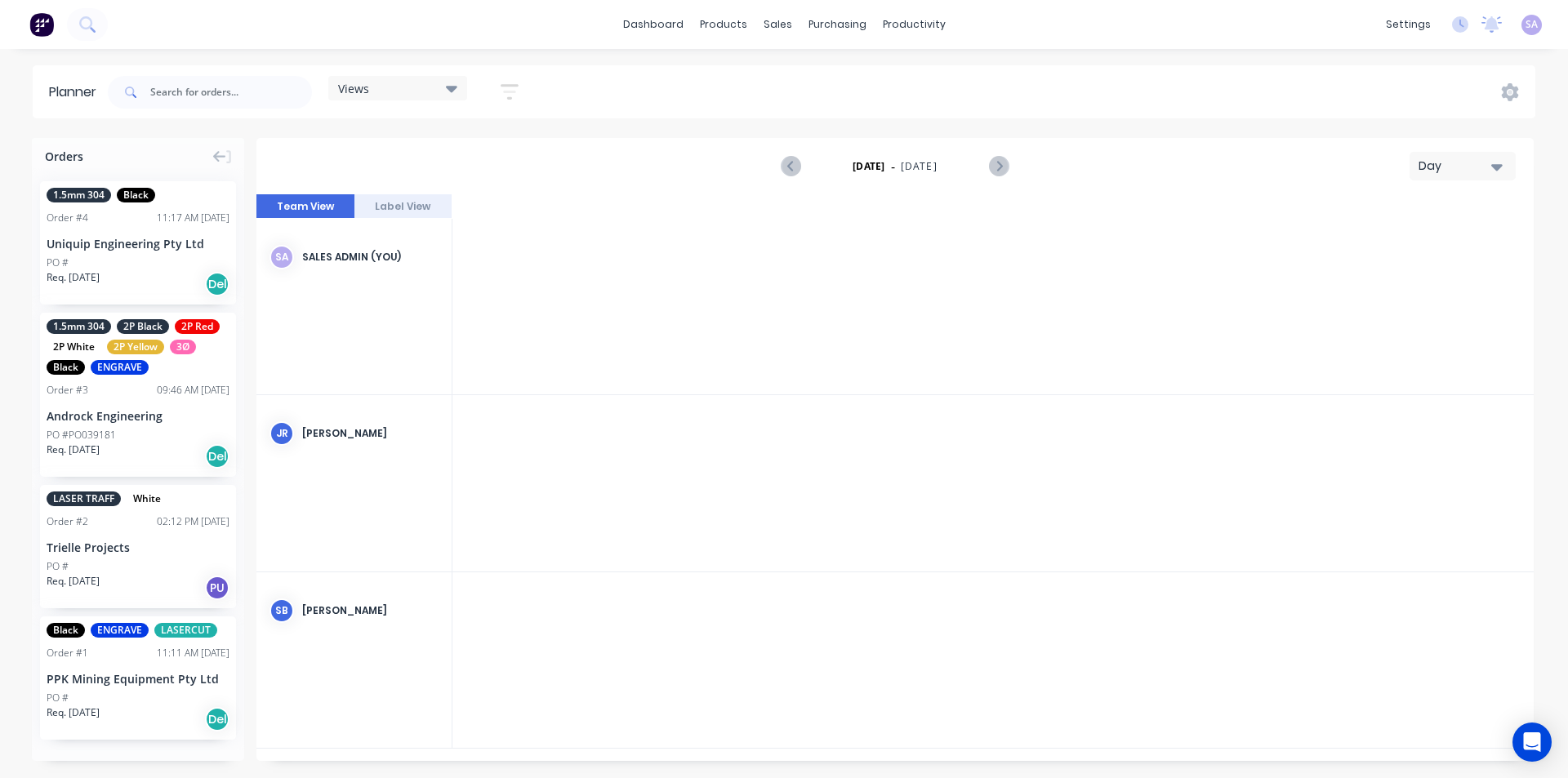
scroll to position [0, 2515]
